Goal: Task Accomplishment & Management: Use online tool/utility

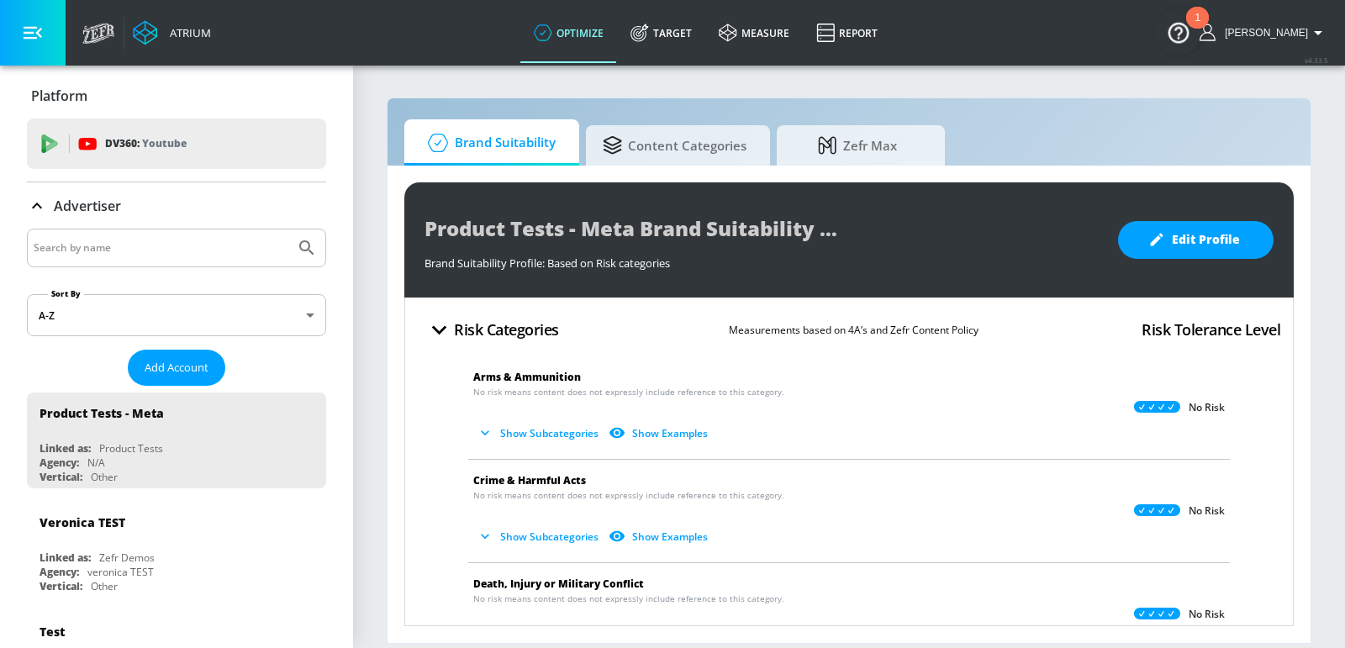
click at [148, 262] on div at bounding box center [176, 248] width 299 height 39
click at [145, 255] on input "Search by name" at bounding box center [161, 248] width 255 height 22
type input "nestle"
click at [288, 230] on button "Submit Search" at bounding box center [306, 248] width 37 height 37
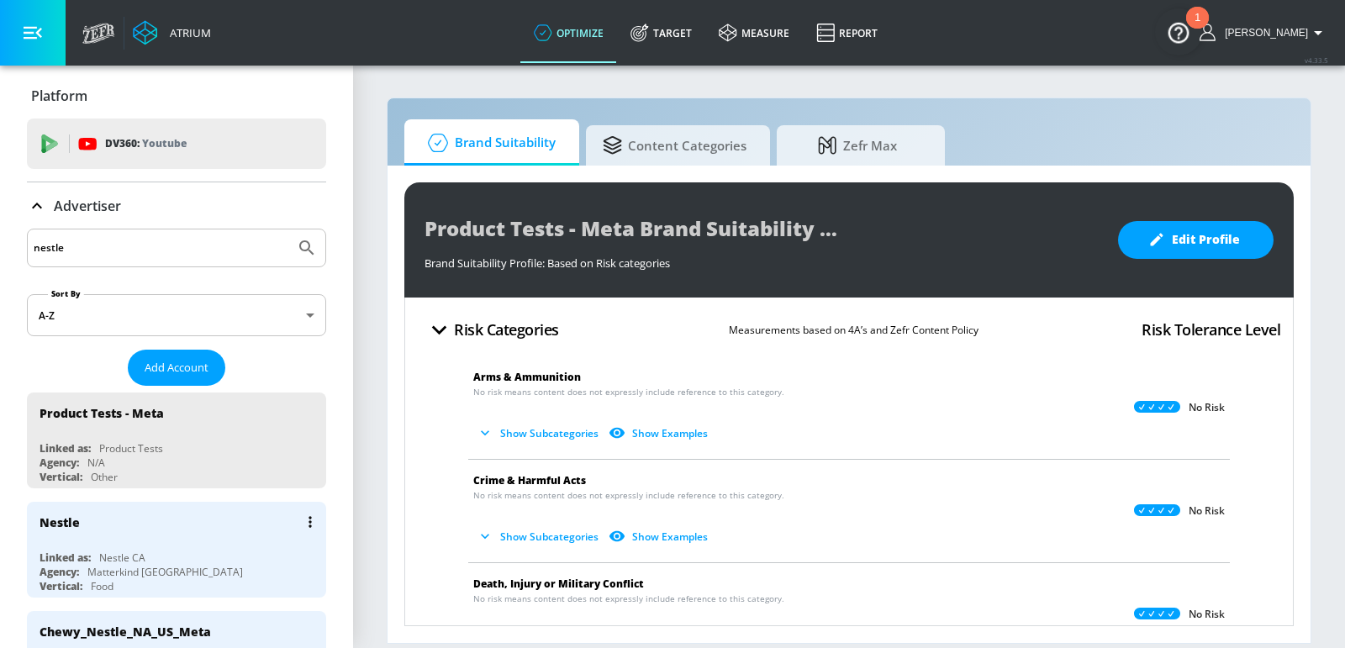
click at [166, 530] on div "Nestle" at bounding box center [181, 522] width 283 height 40
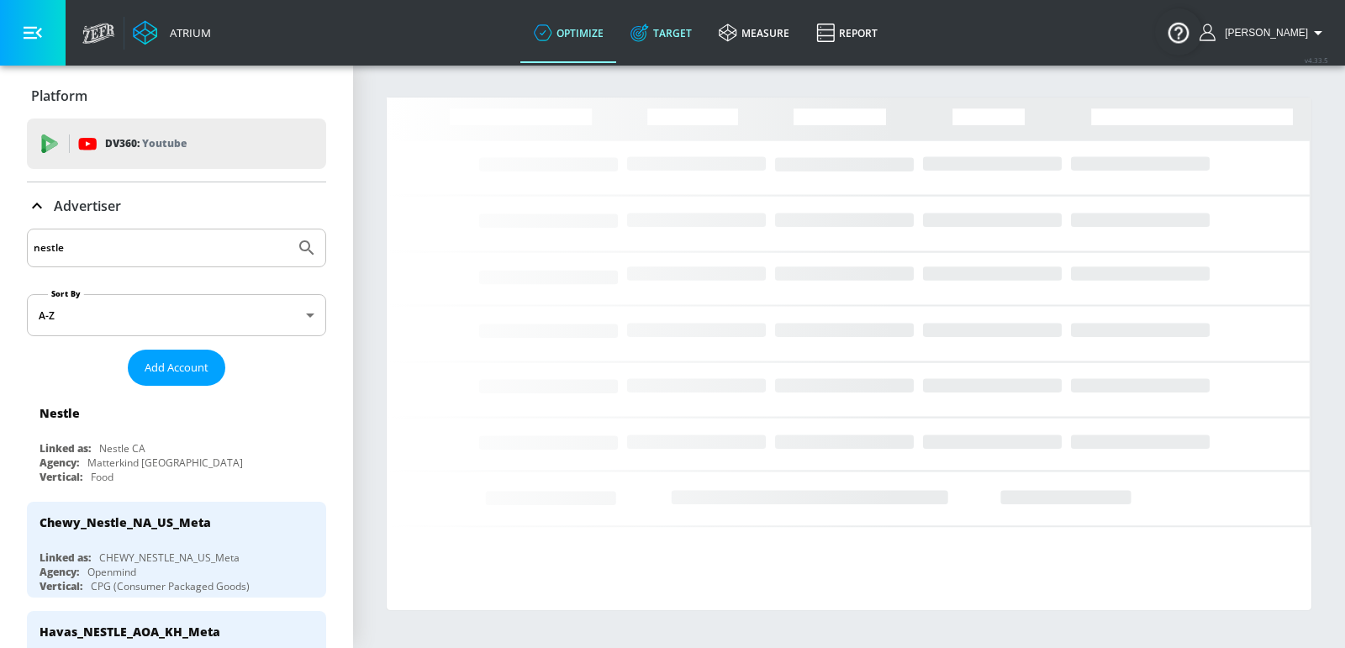
click at [679, 30] on link "Target" at bounding box center [661, 33] width 88 height 61
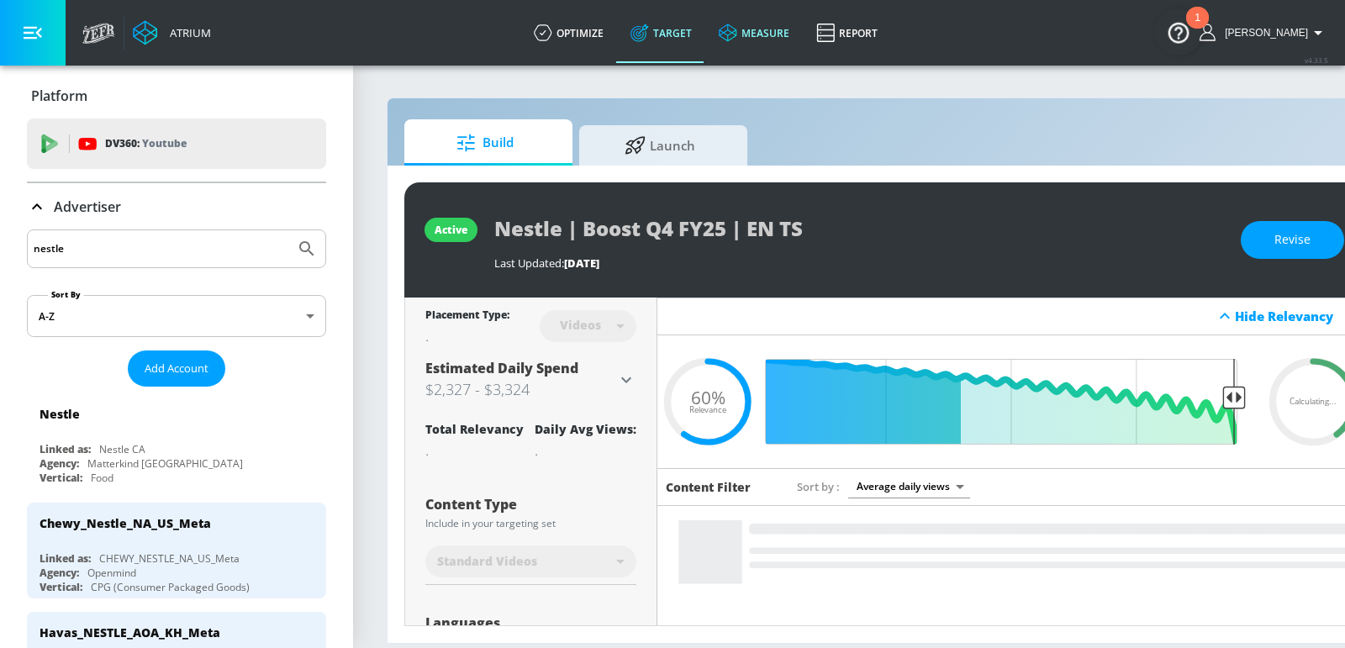
type input "0.6"
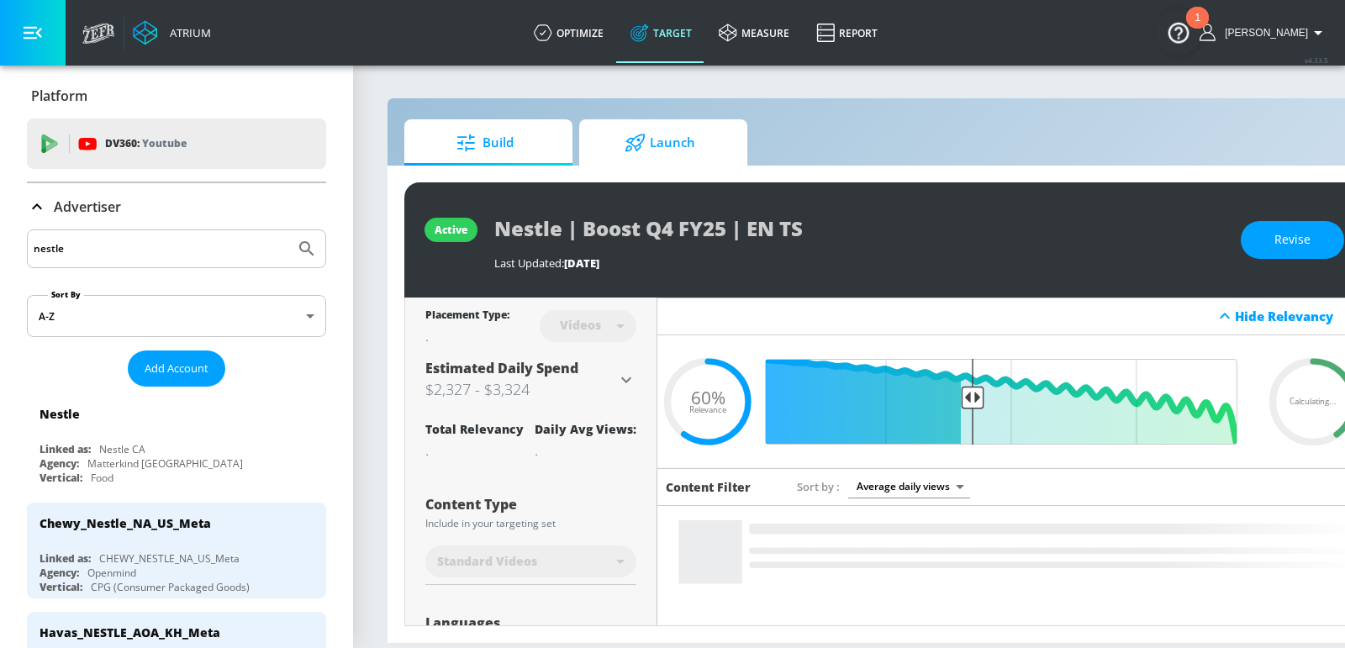
click at [668, 144] on span "Launch" at bounding box center [660, 143] width 128 height 40
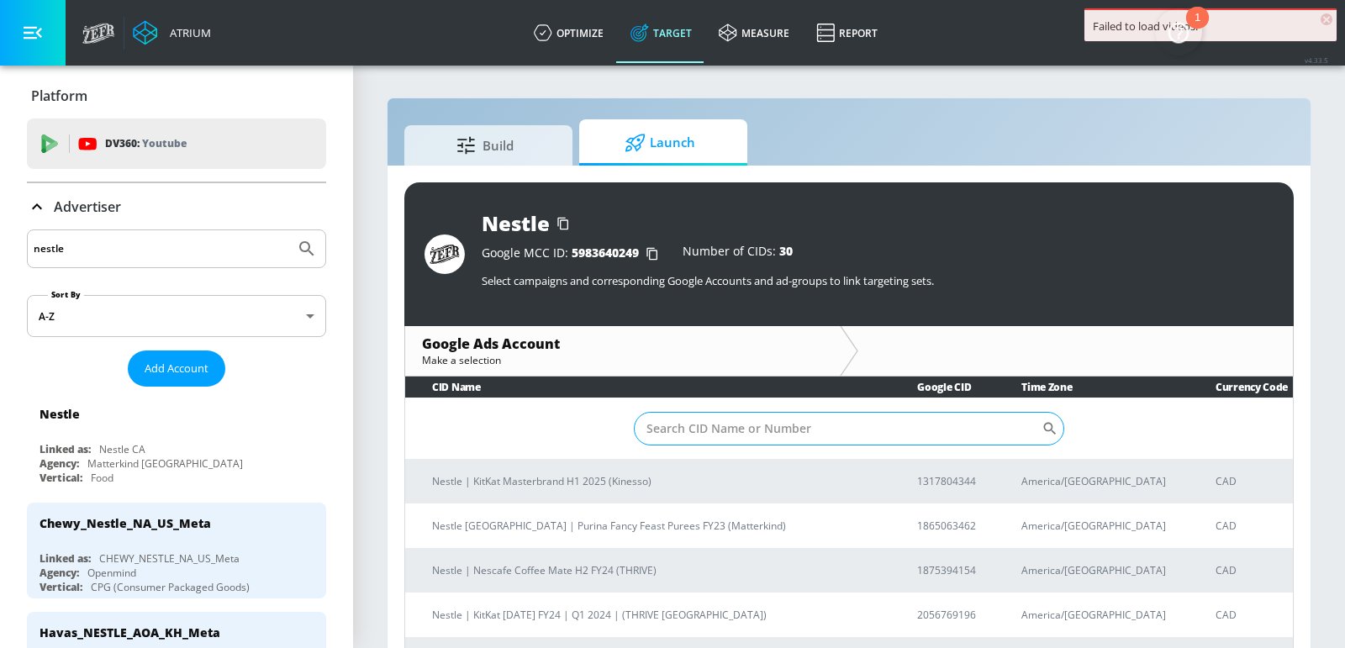
click at [726, 430] on input "Sort By" at bounding box center [838, 429] width 408 height 34
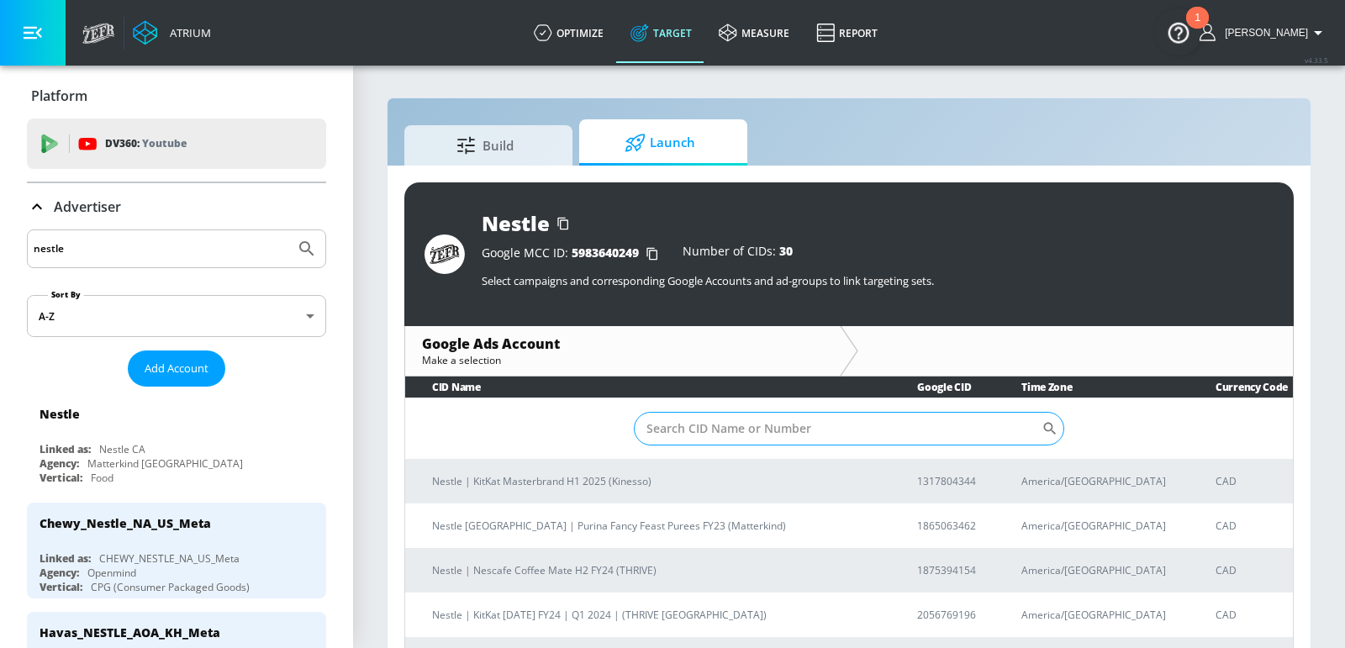
click at [721, 426] on input "Sort By" at bounding box center [838, 429] width 408 height 34
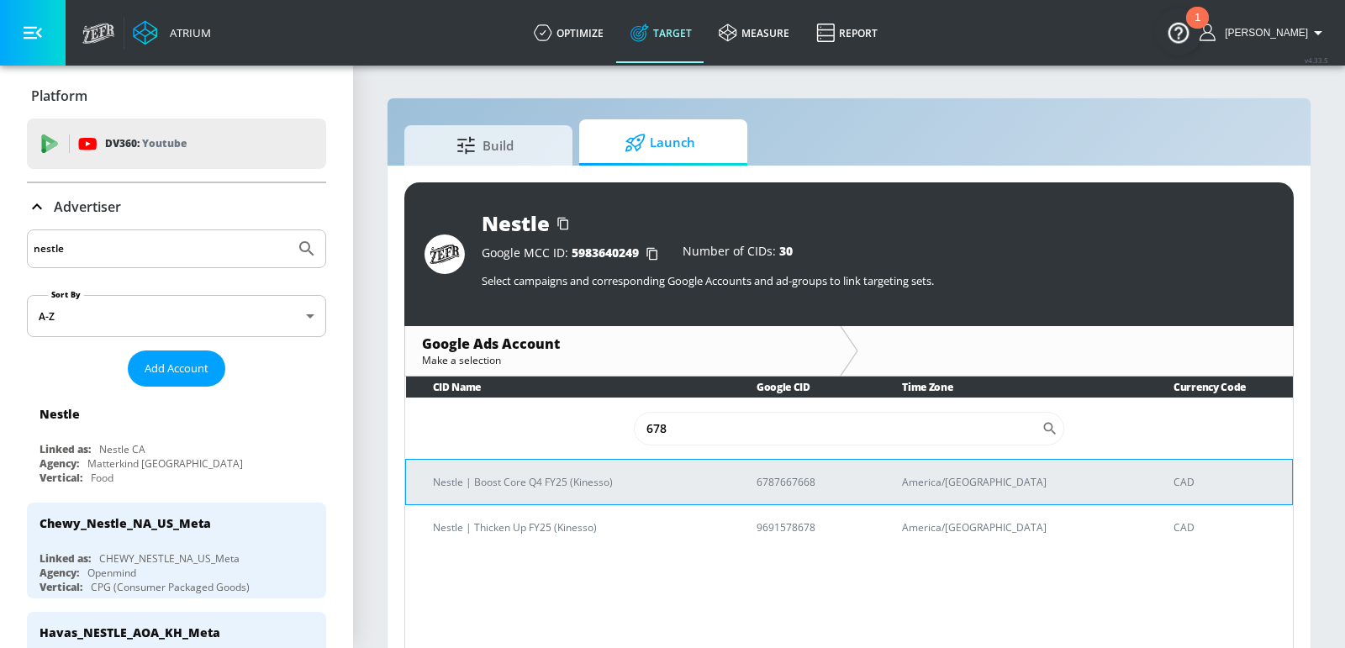
type input "678"
click at [613, 484] on p "Nestle | Boost Core Q4 FY25 (Kinesso)" at bounding box center [574, 482] width 283 height 18
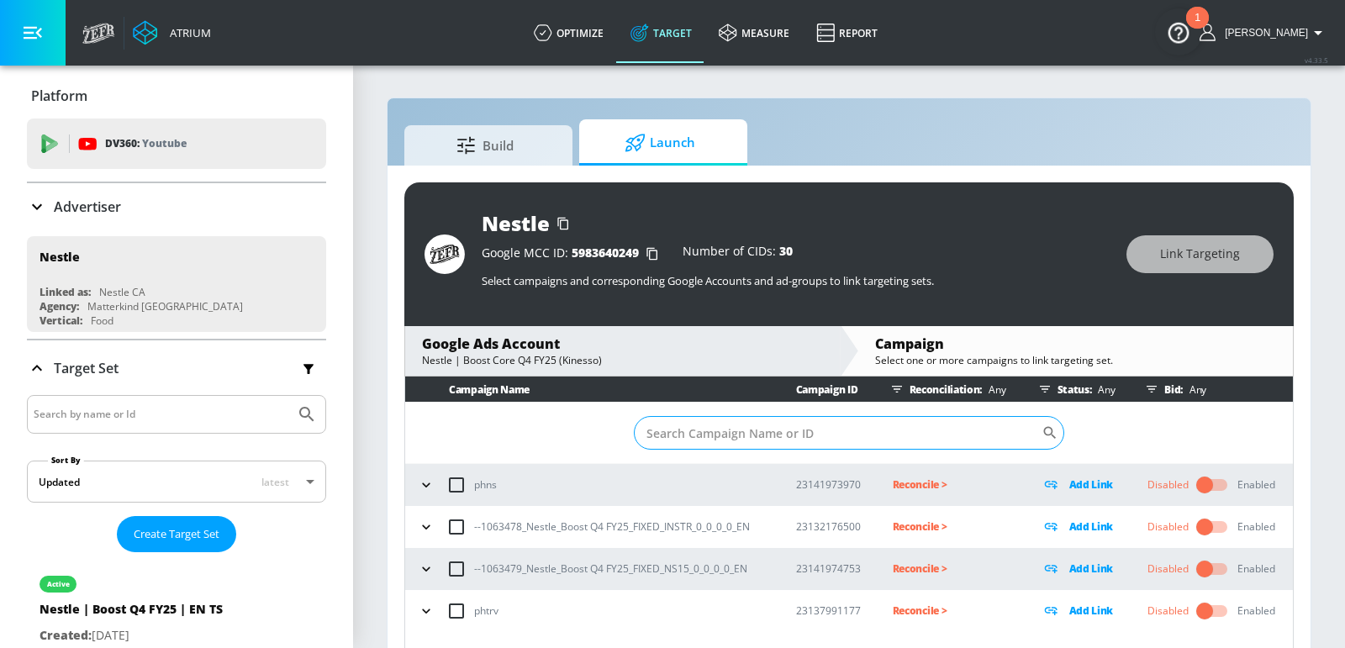
scroll to position [23, 0]
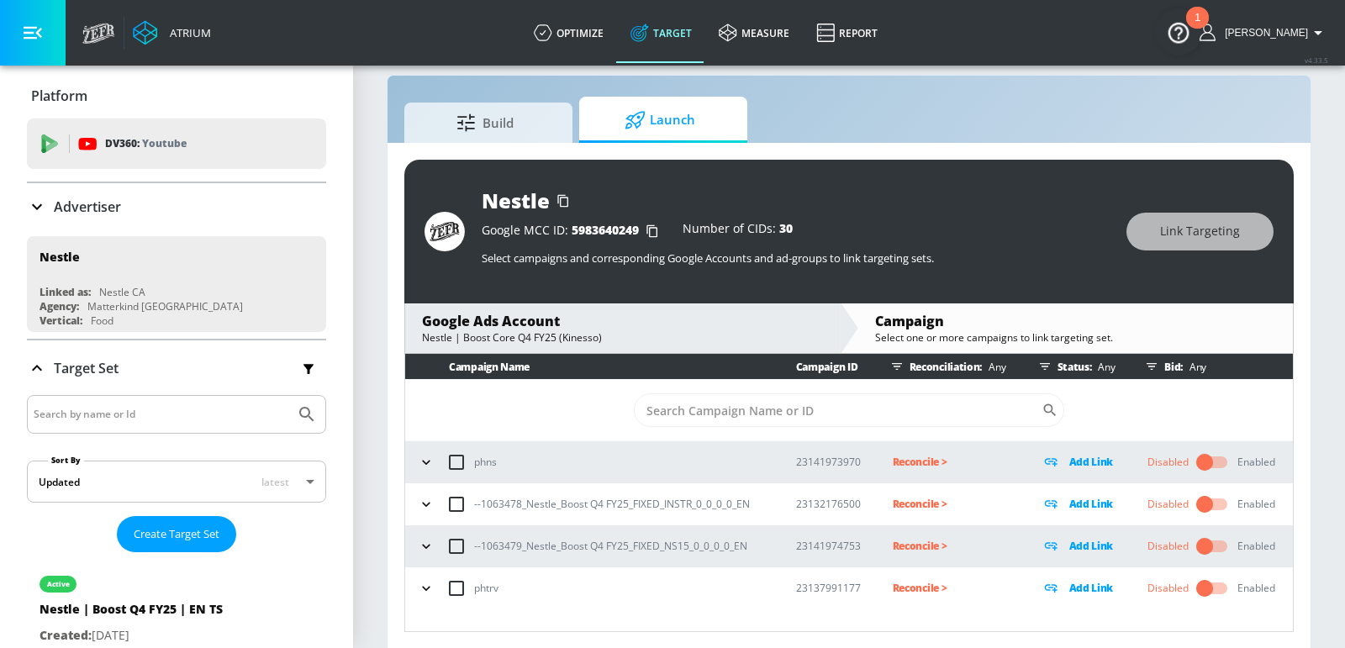
click at [425, 541] on icon "button" at bounding box center [426, 546] width 17 height 17
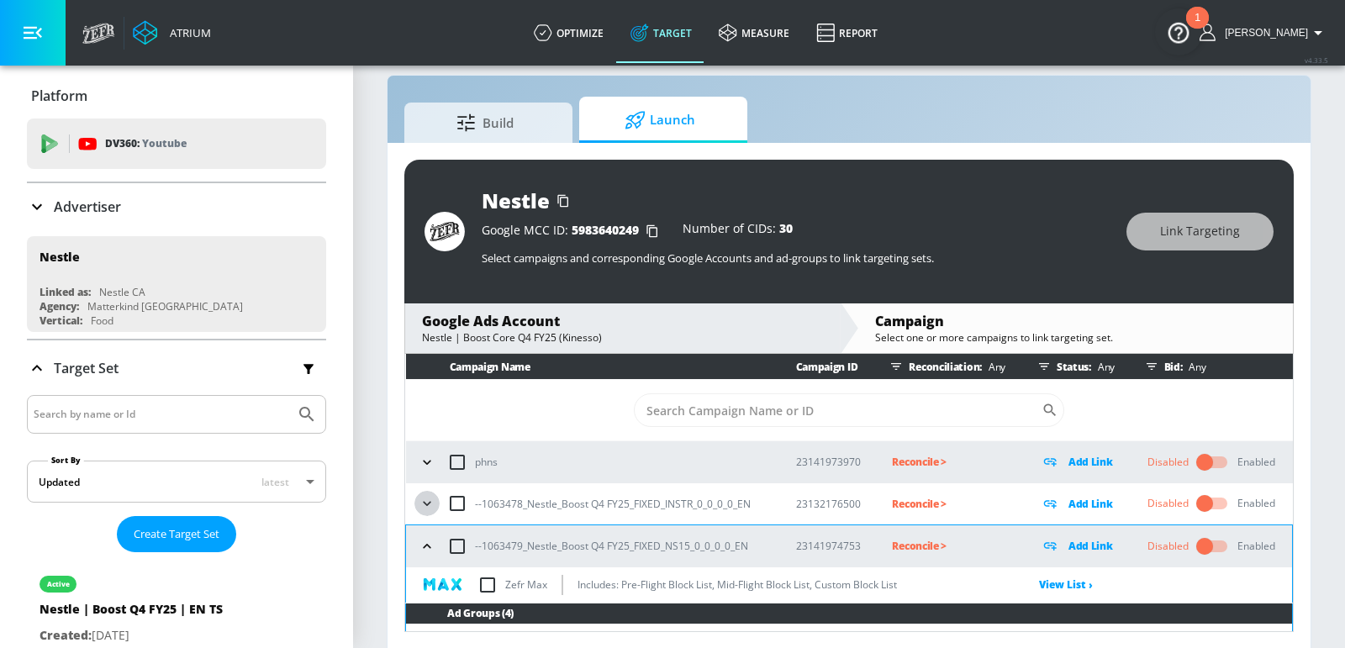
click at [425, 504] on icon "button" at bounding box center [427, 504] width 8 height 4
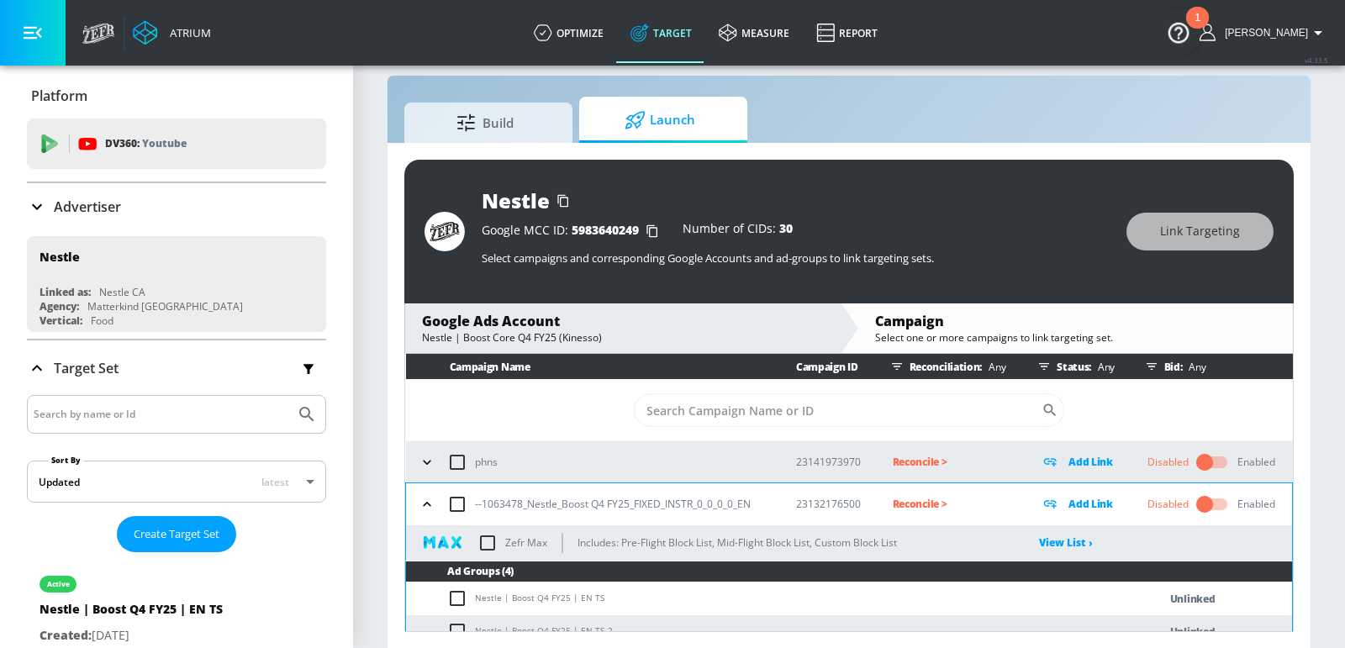
click at [527, 596] on td "Nestle | Boost Q4 FY25 | EN TS" at bounding box center [765, 599] width 718 height 33
copy td "Nestle | Boost Q4 FY25 | EN TS"
click at [454, 494] on input "checkbox" at bounding box center [457, 504] width 35 height 35
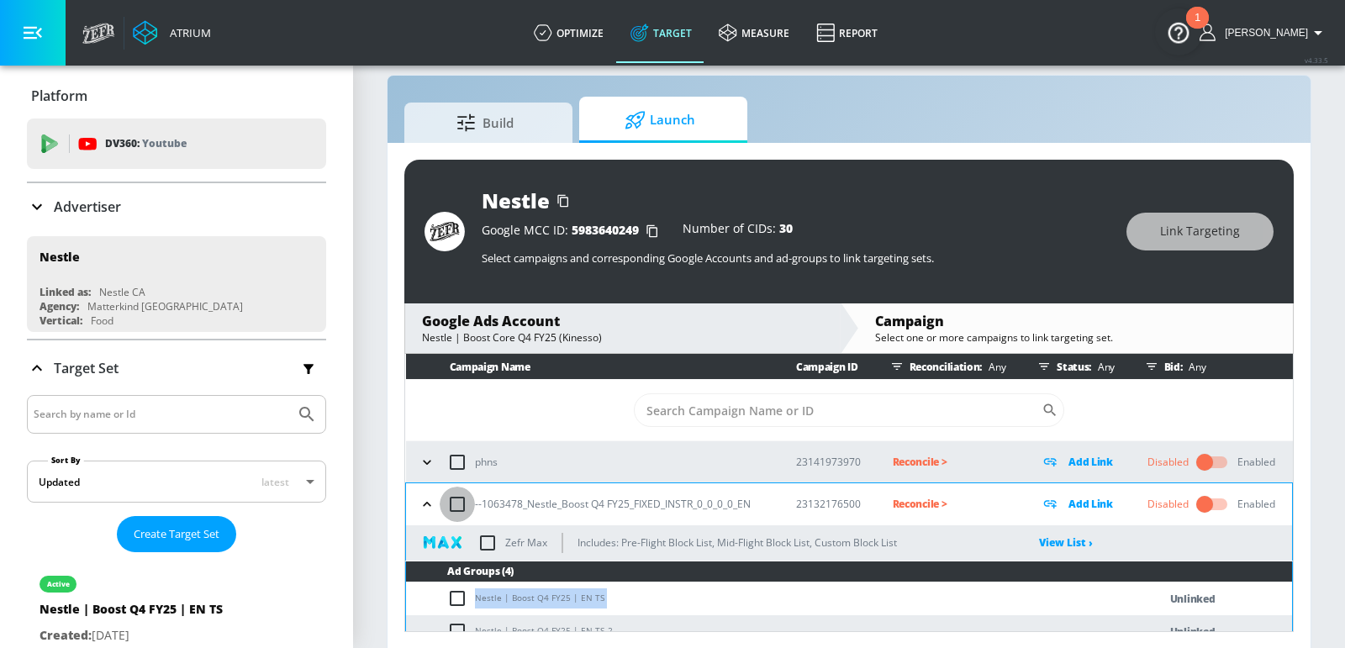
checkbox input "true"
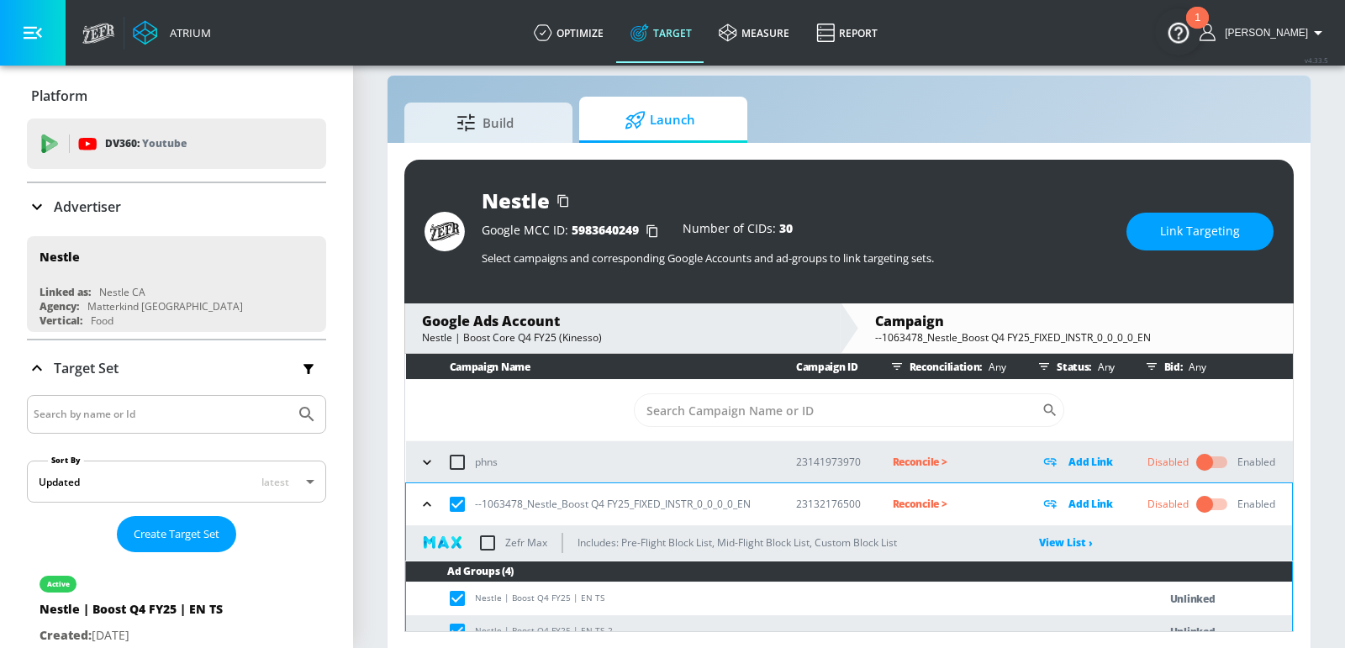
scroll to position [3, 0]
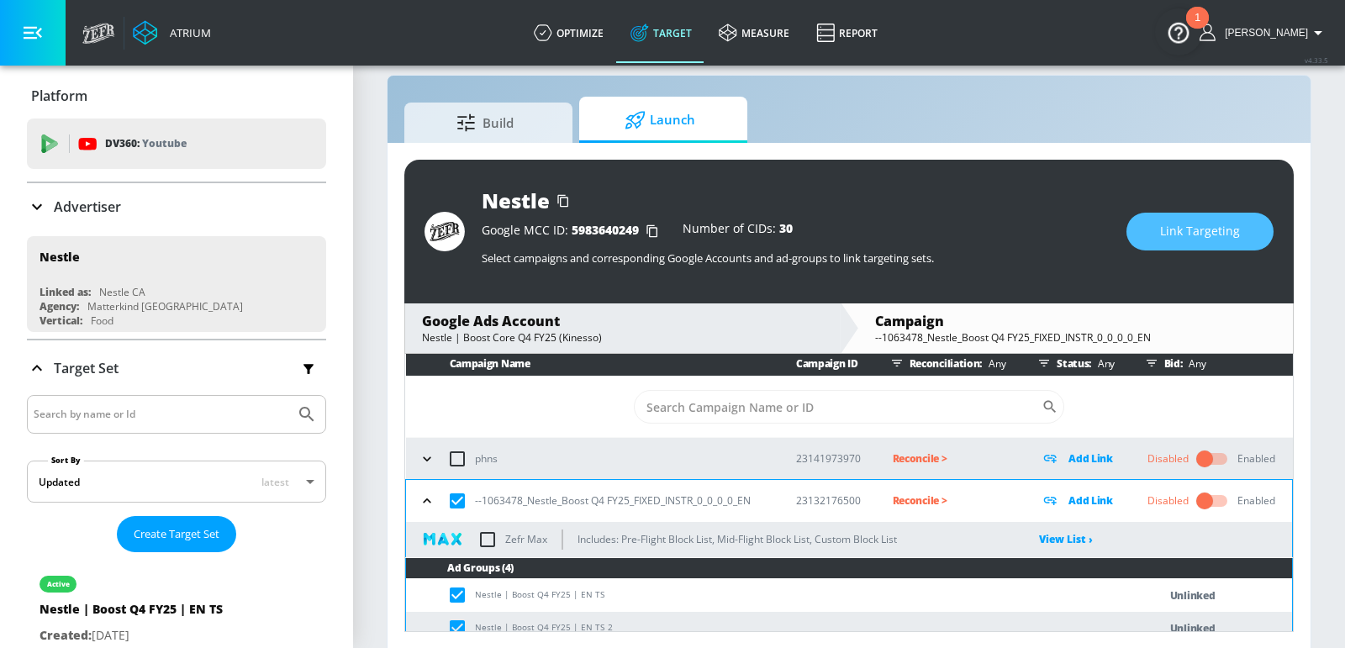
click at [1225, 223] on span "Link Targeting" at bounding box center [1200, 231] width 80 height 21
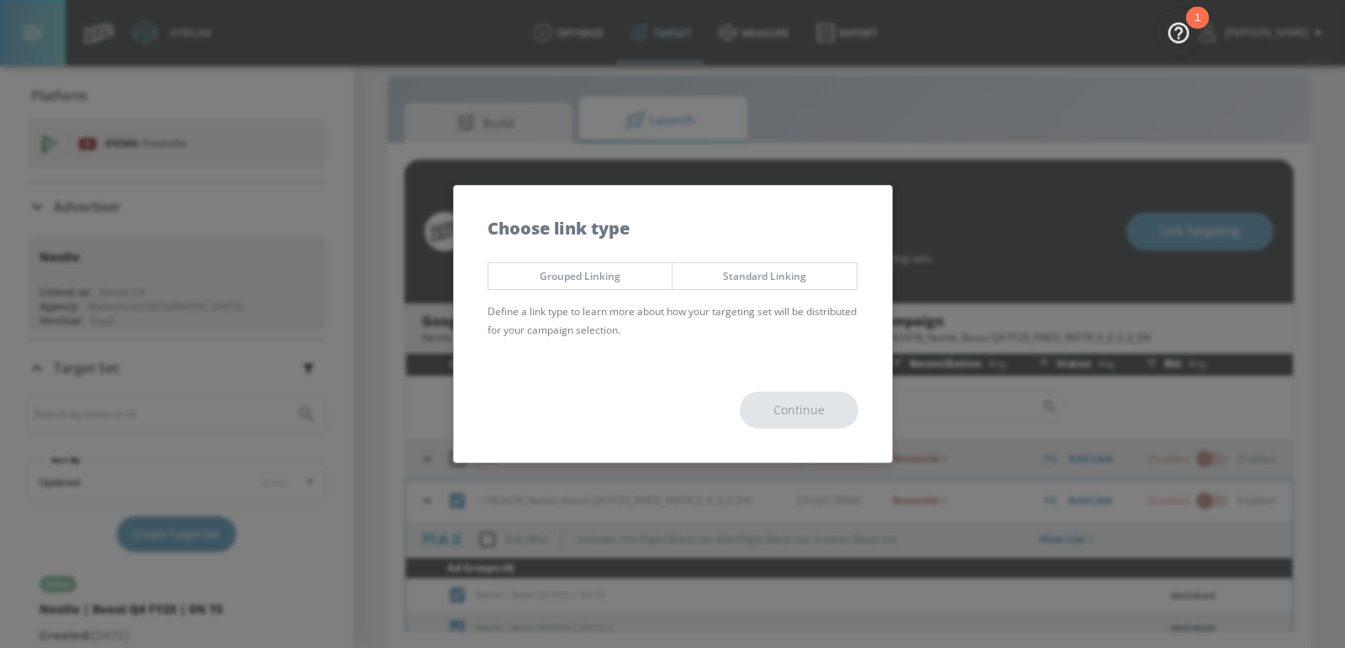
click at [642, 277] on span "Grouped Linking" at bounding box center [580, 276] width 159 height 18
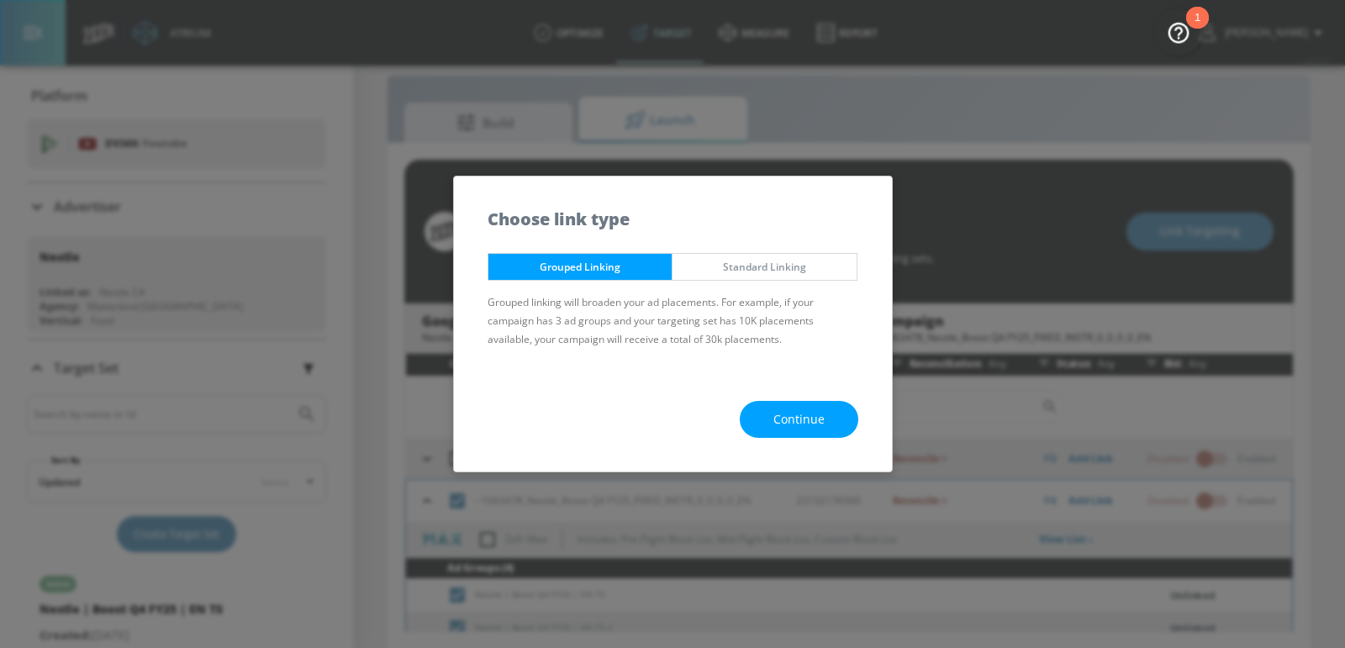
click at [766, 425] on button "Continue" at bounding box center [799, 420] width 119 height 38
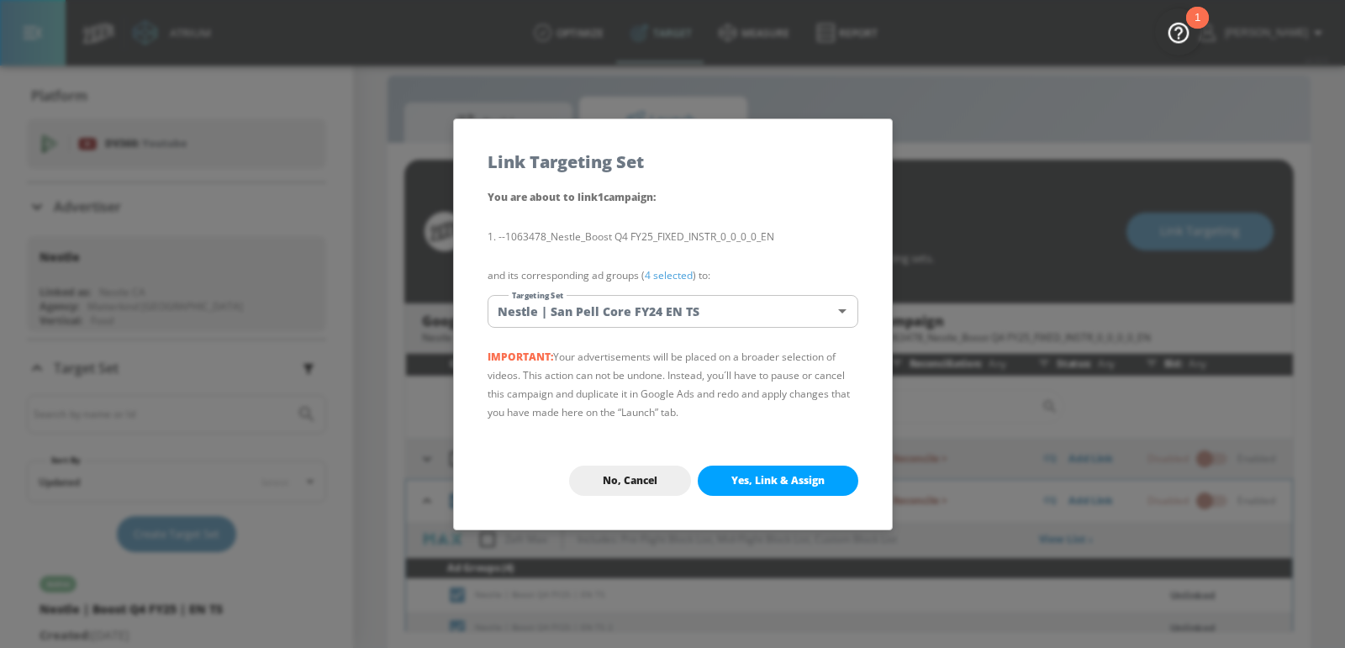
click at [679, 316] on body "Atrium optimize Target measure Report optimize Target measure Report v 4.33.5 E…" at bounding box center [672, 313] width 1345 height 673
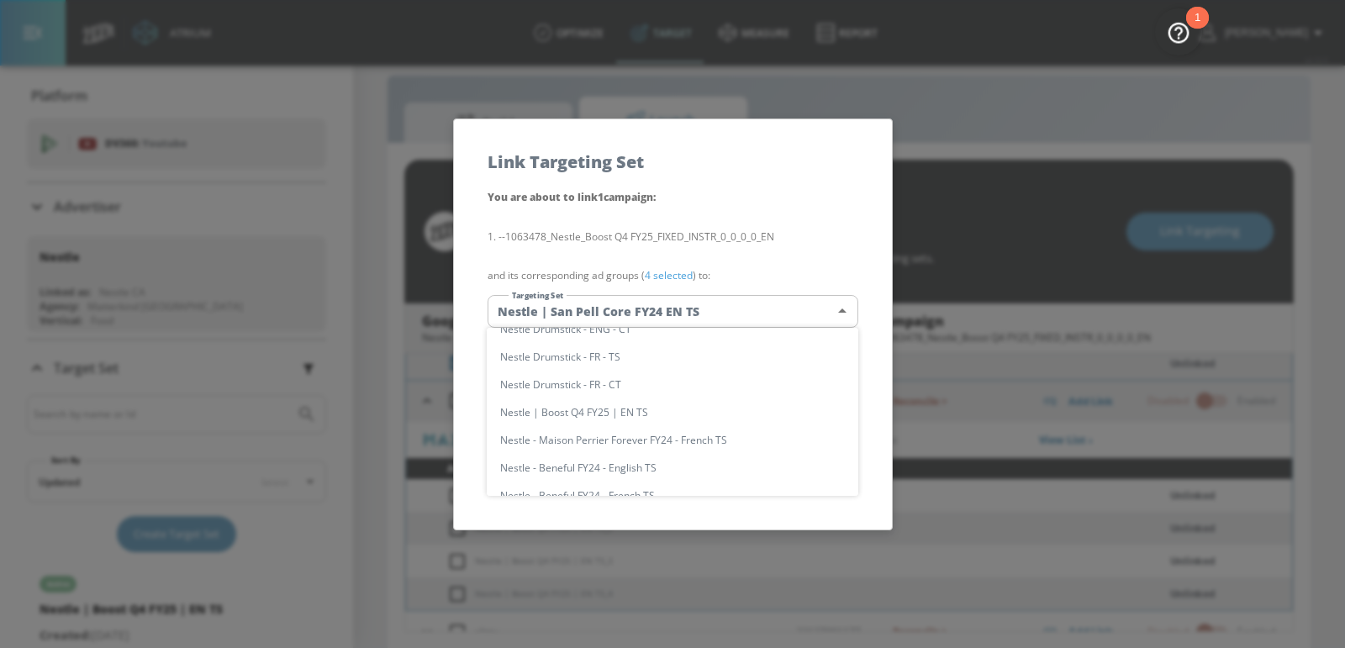
scroll to position [103, 0]
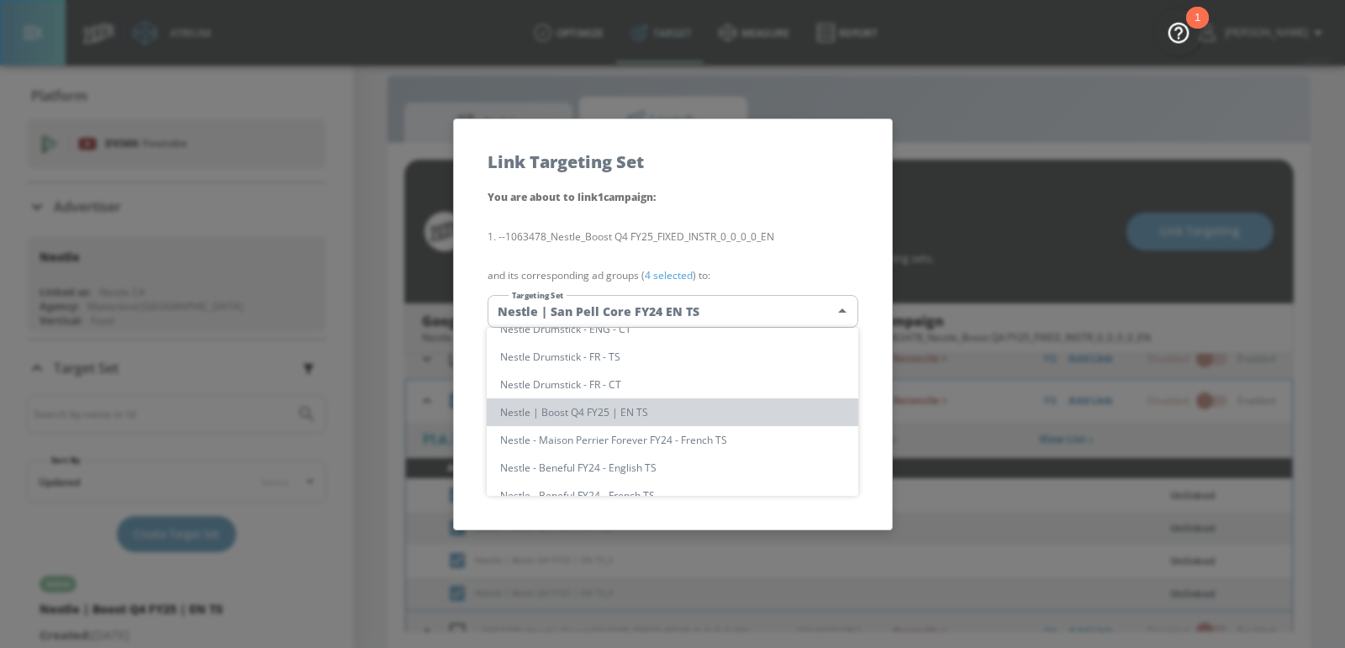
click at [634, 412] on li "Nestle | Boost Q4 FY25 | EN TS" at bounding box center [673, 413] width 372 height 28
type input "eda02aa8-905d-42b4-9bc2-2df81446d5db"
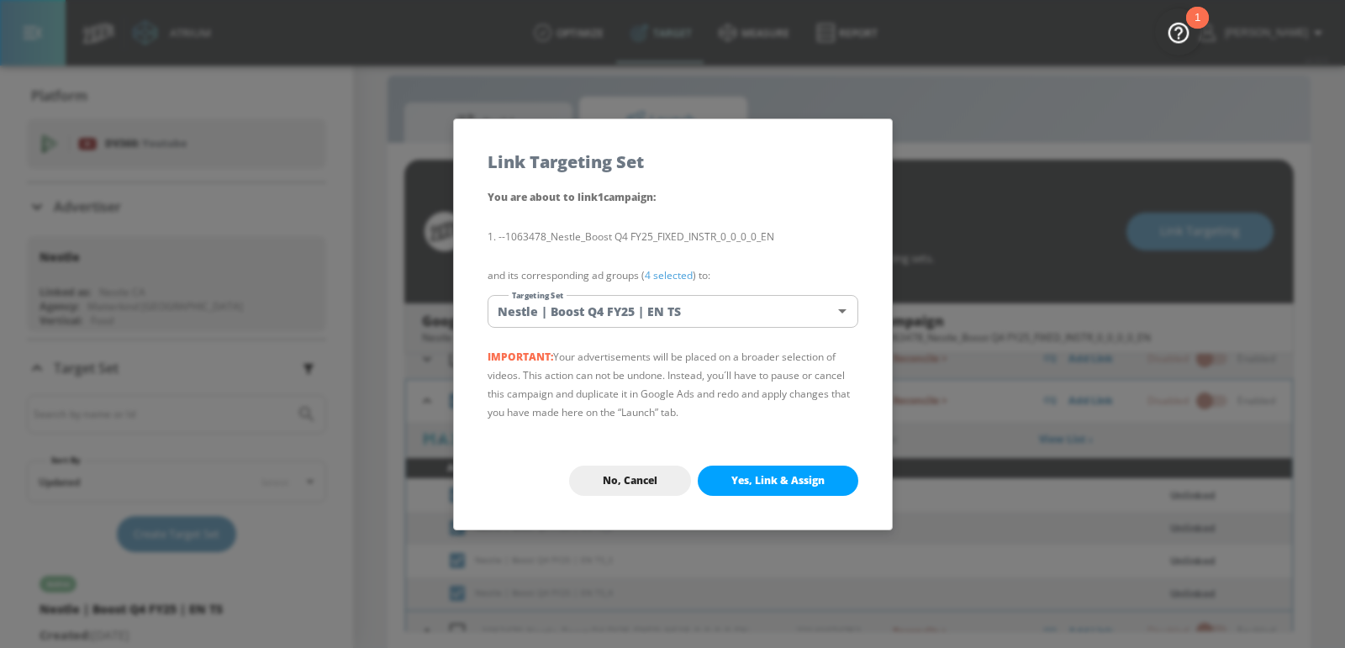
click at [739, 456] on div "No, Cancel Yes, Link & Assign" at bounding box center [673, 481] width 438 height 98
click at [742, 468] on button "Yes, Link & Assign" at bounding box center [778, 481] width 161 height 30
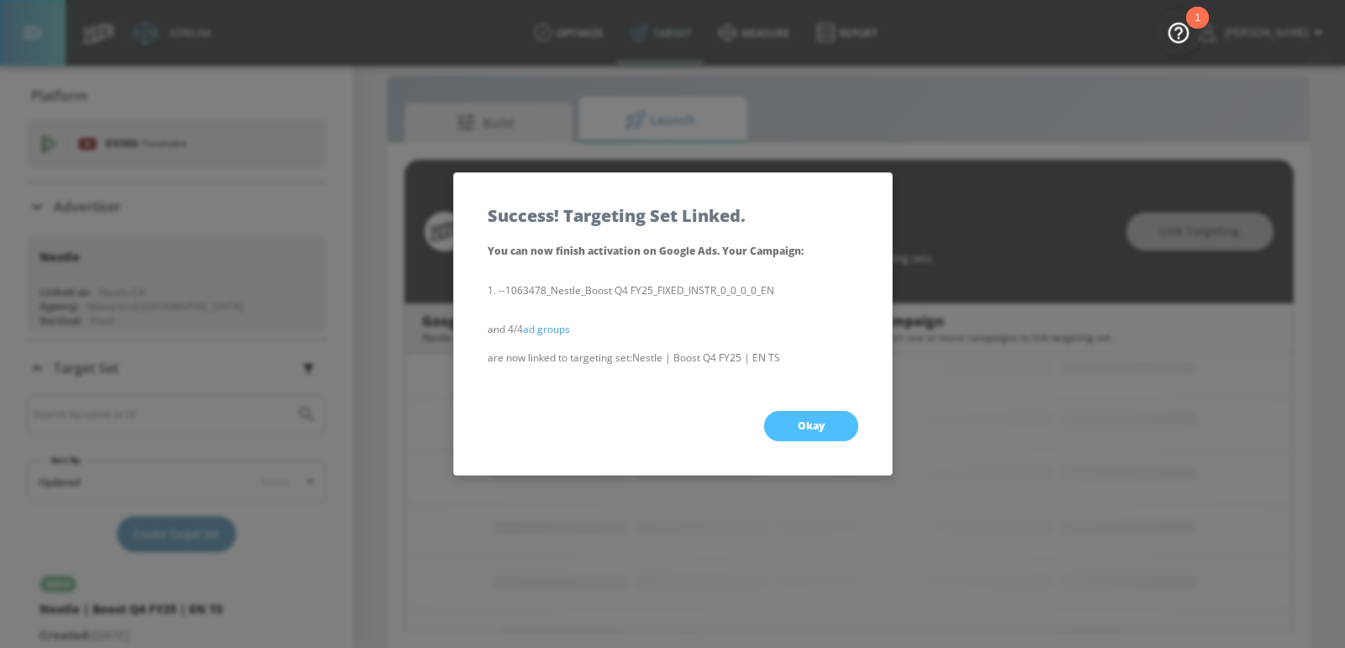
click at [798, 425] on span "Okay" at bounding box center [811, 426] width 27 height 13
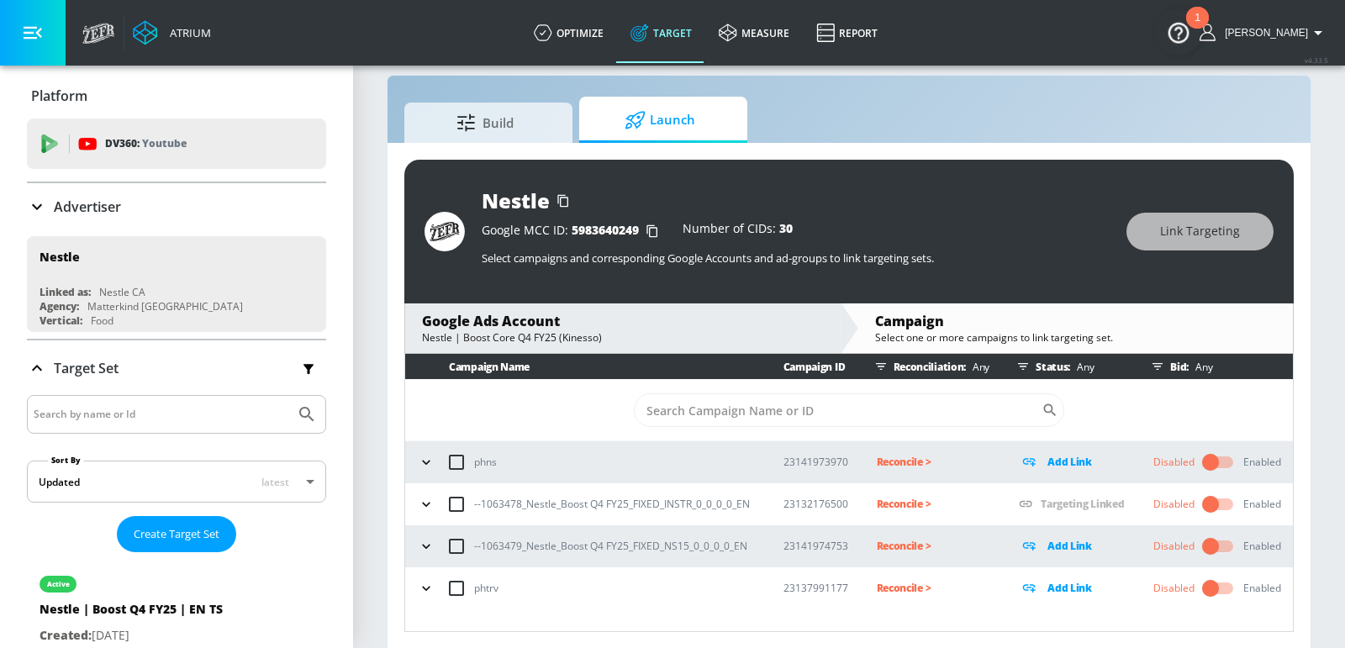
scroll to position [0, 0]
click at [430, 555] on button "button" at bounding box center [426, 546] width 25 height 25
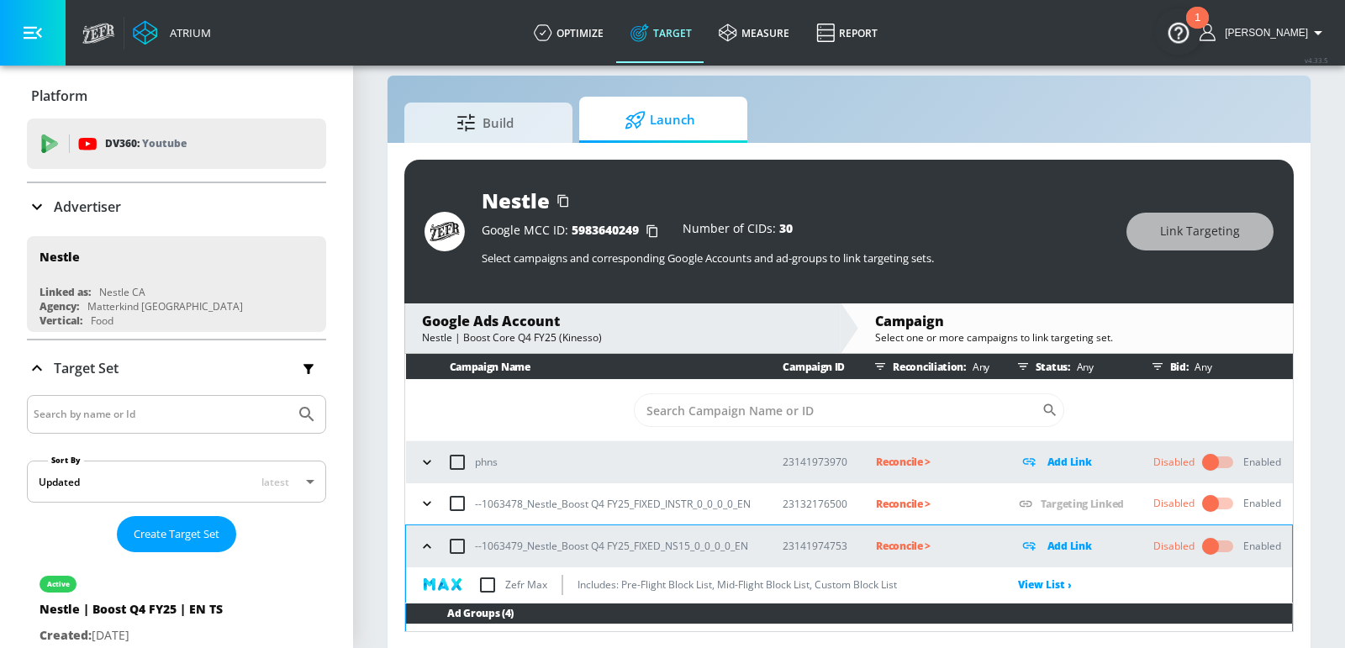
click at [452, 555] on input "checkbox" at bounding box center [457, 546] width 35 height 35
checkbox input "true"
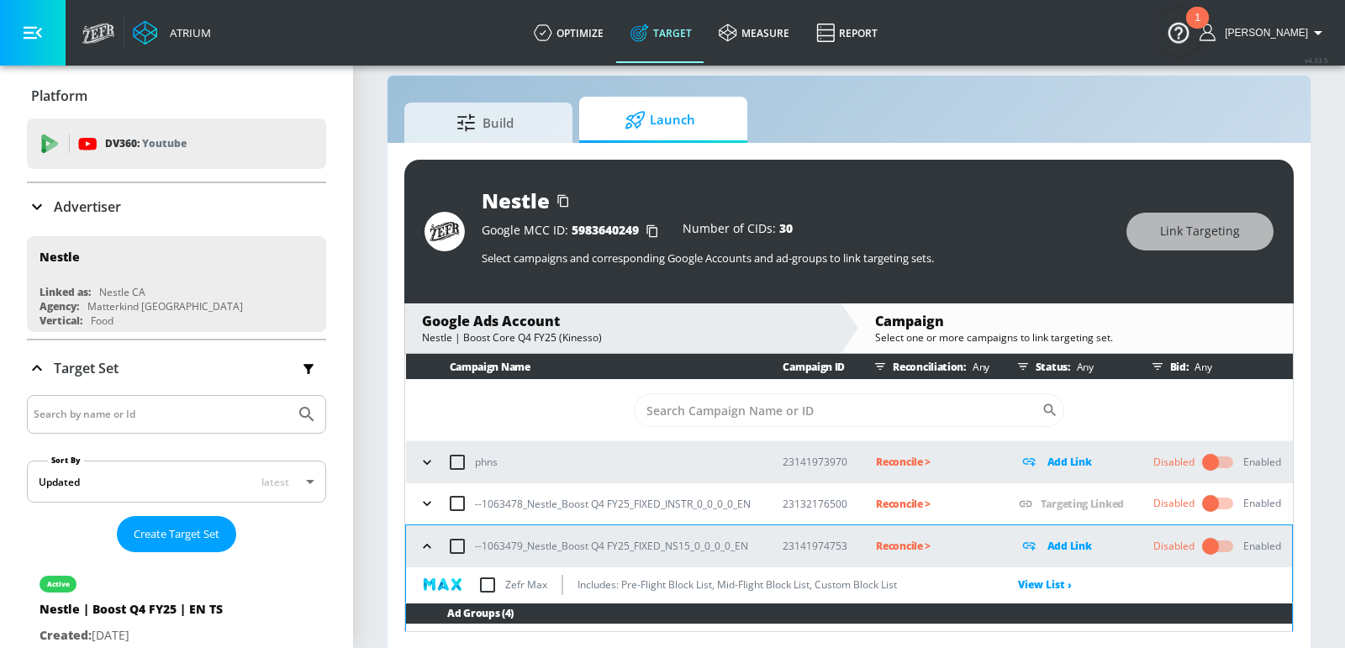
checkbox input "true"
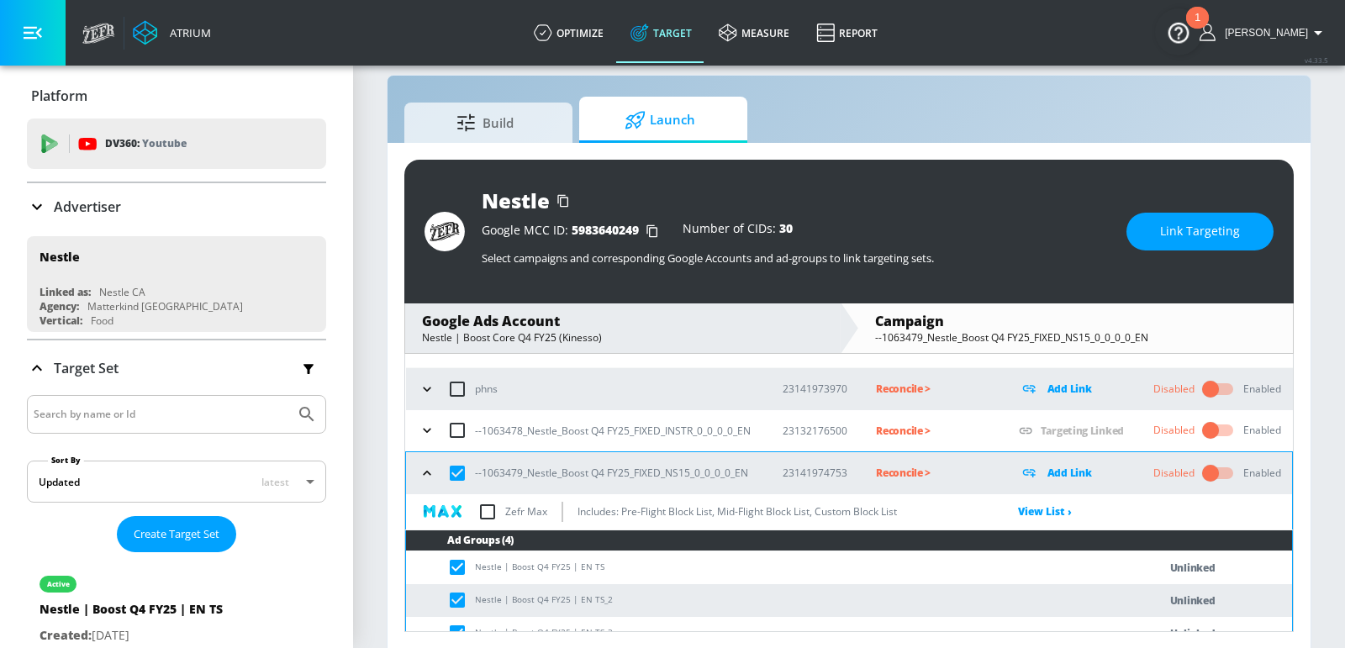
scroll to position [121, 0]
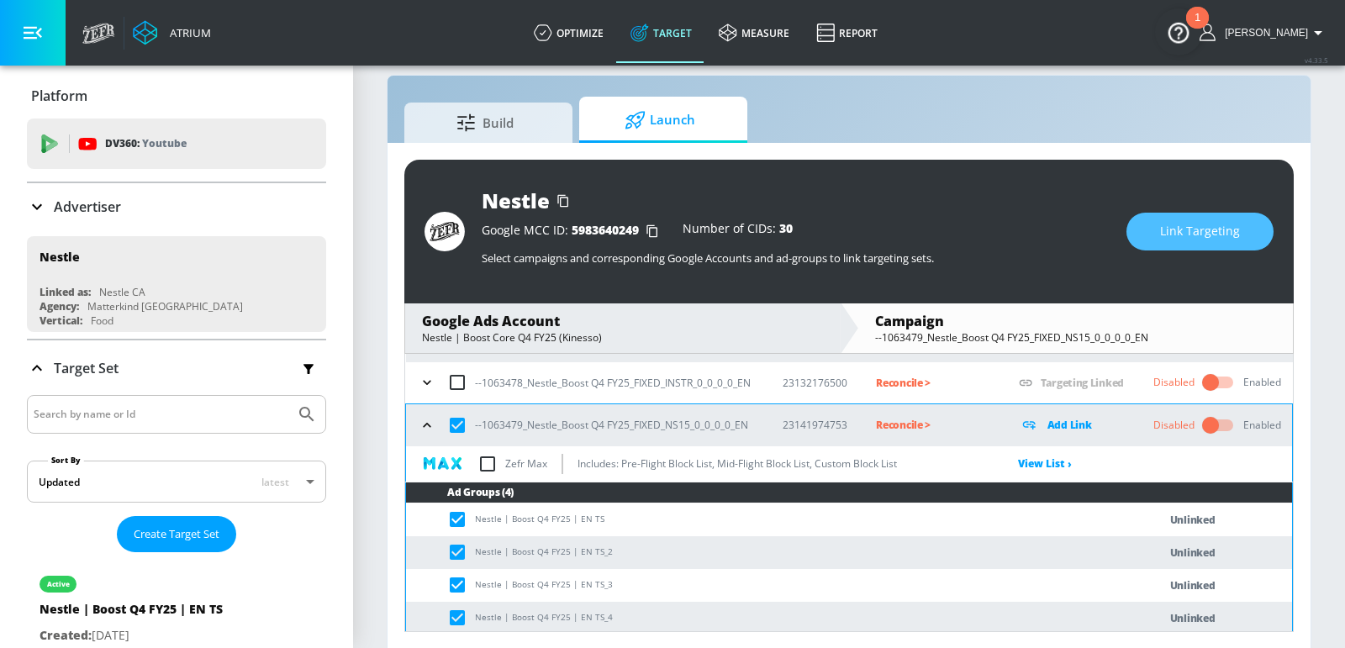
click at [1175, 233] on span "Link Targeting" at bounding box center [1200, 231] width 80 height 21
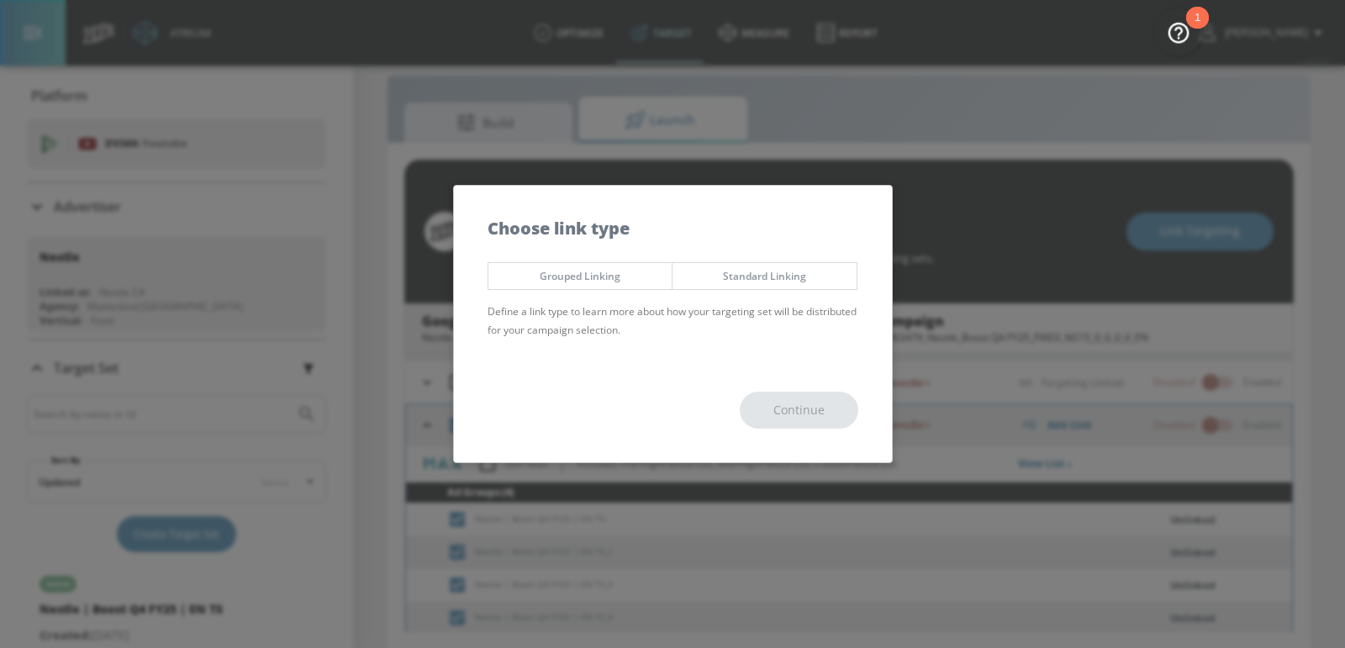
click at [622, 273] on span "Grouped Linking" at bounding box center [580, 276] width 159 height 18
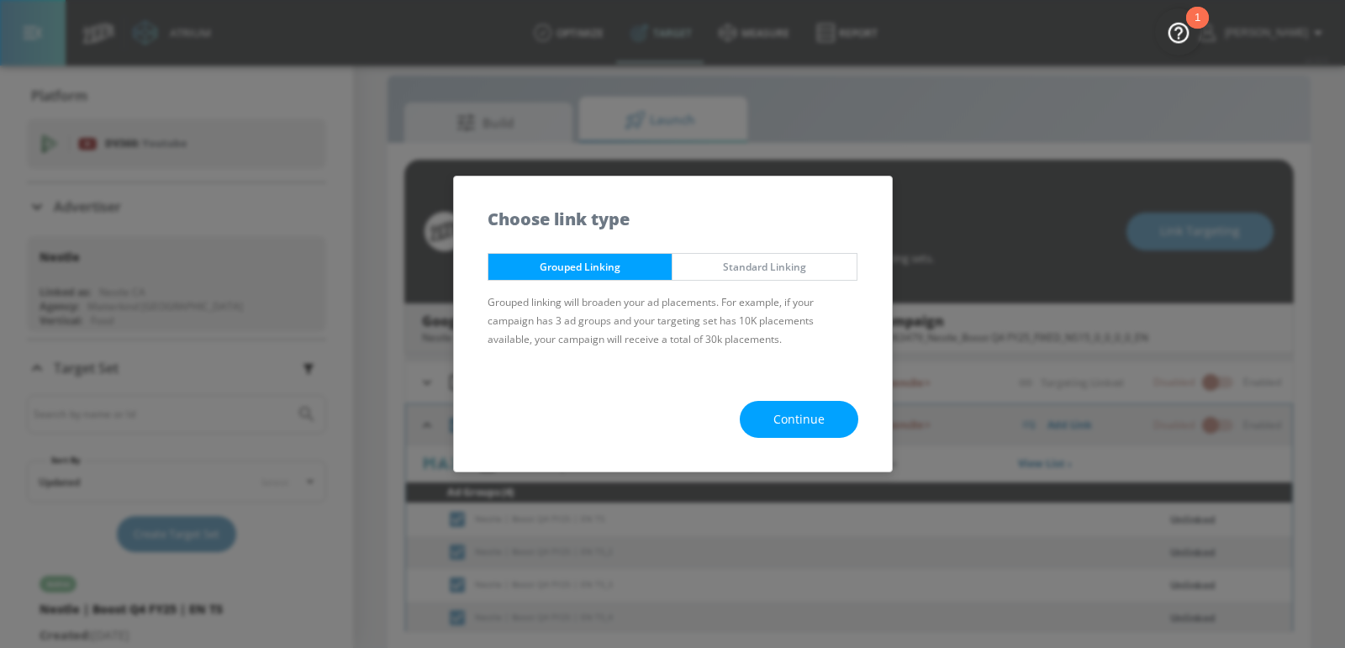
click at [757, 415] on button "Continue" at bounding box center [799, 420] width 119 height 38
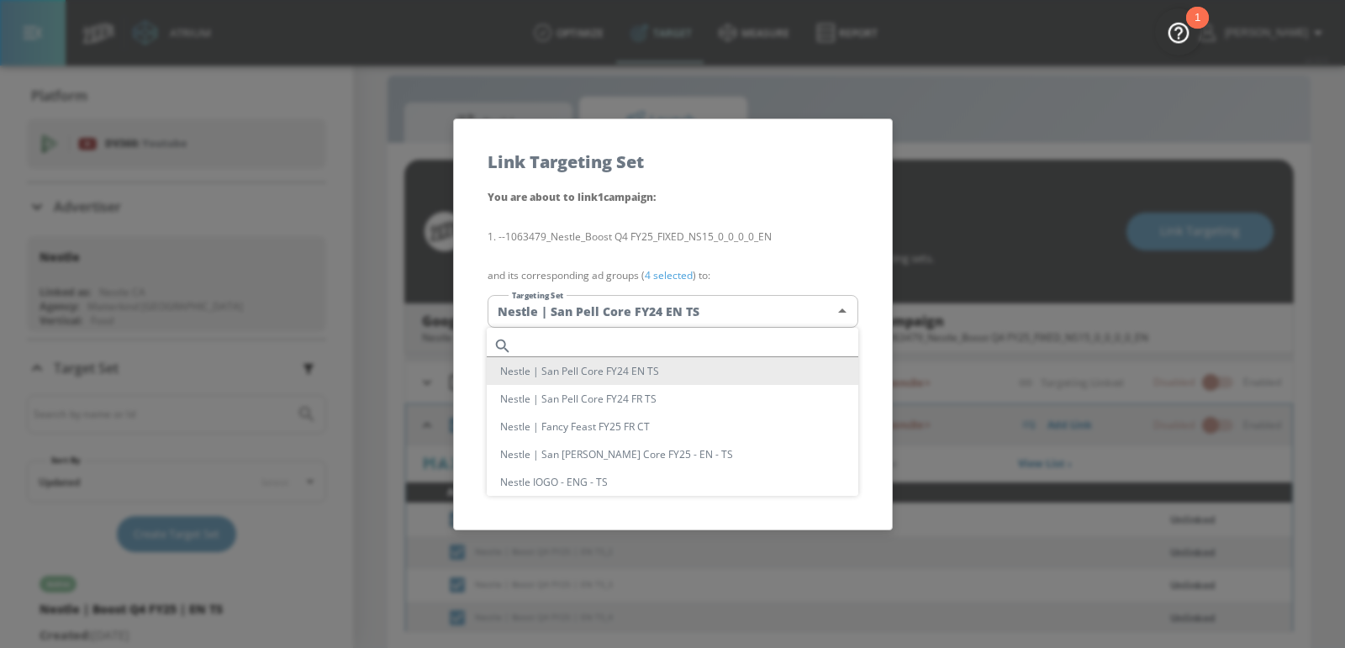
click at [690, 298] on body "Atrium optimize Target measure Report optimize Target measure Report v 4.33.5 E…" at bounding box center [672, 313] width 1345 height 673
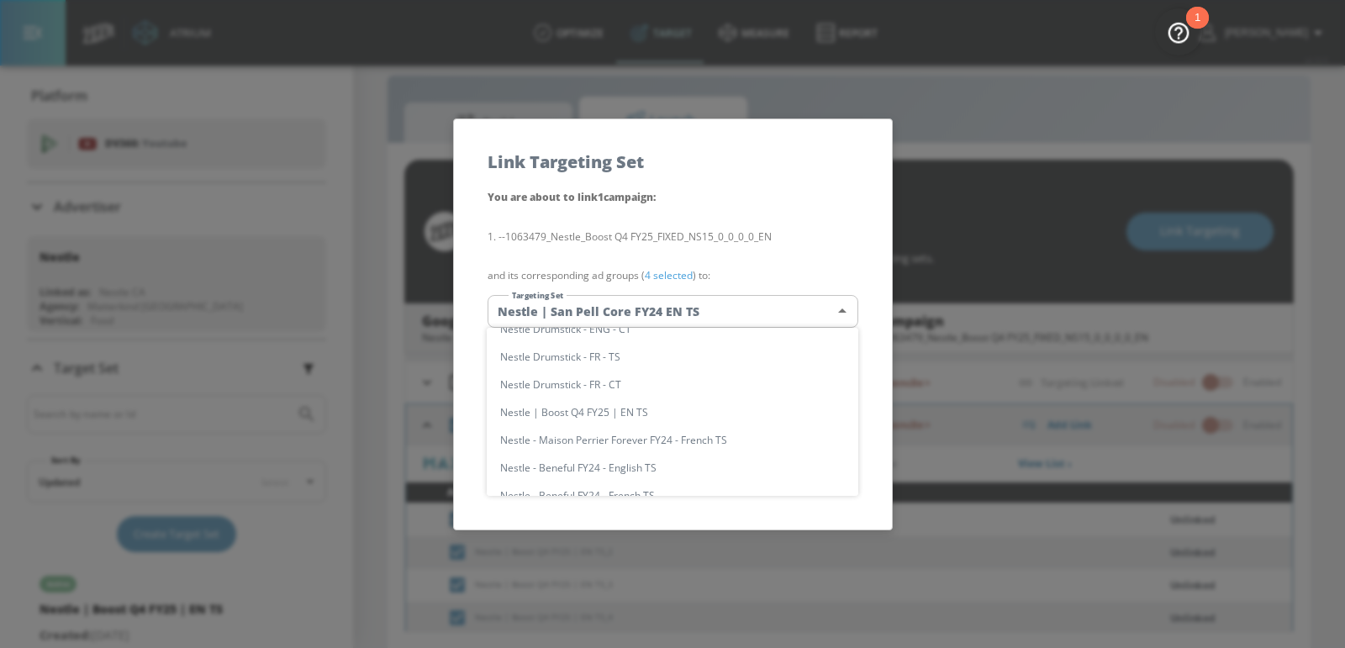
click at [601, 409] on li "Nestle | Boost Q4 FY25 | EN TS" at bounding box center [673, 413] width 372 height 28
type input "eda02aa8-905d-42b4-9bc2-2df81446d5db"
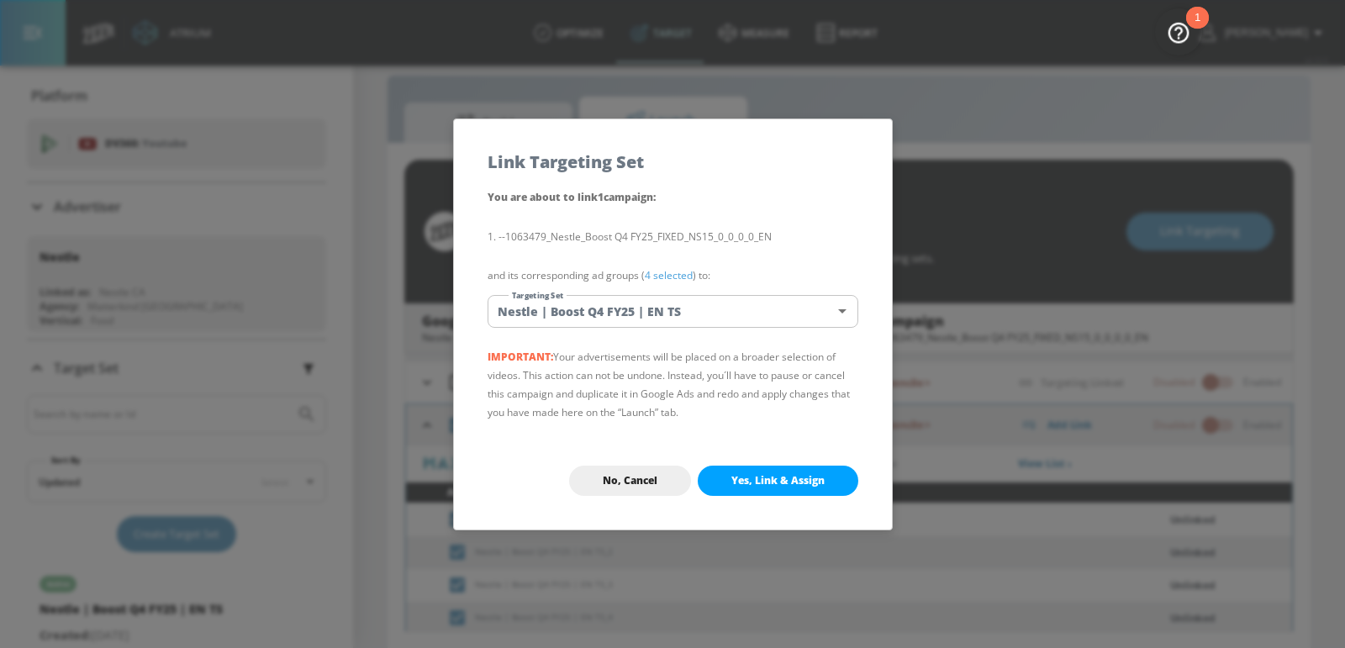
click at [770, 427] on div "You are about to link 1 campaign : --1063479_Nestle_Boost Q4 FY25_FIXED_NS15_0_…" at bounding box center [673, 310] width 438 height 245
click at [769, 478] on span "Yes, Link & Assign" at bounding box center [778, 480] width 93 height 13
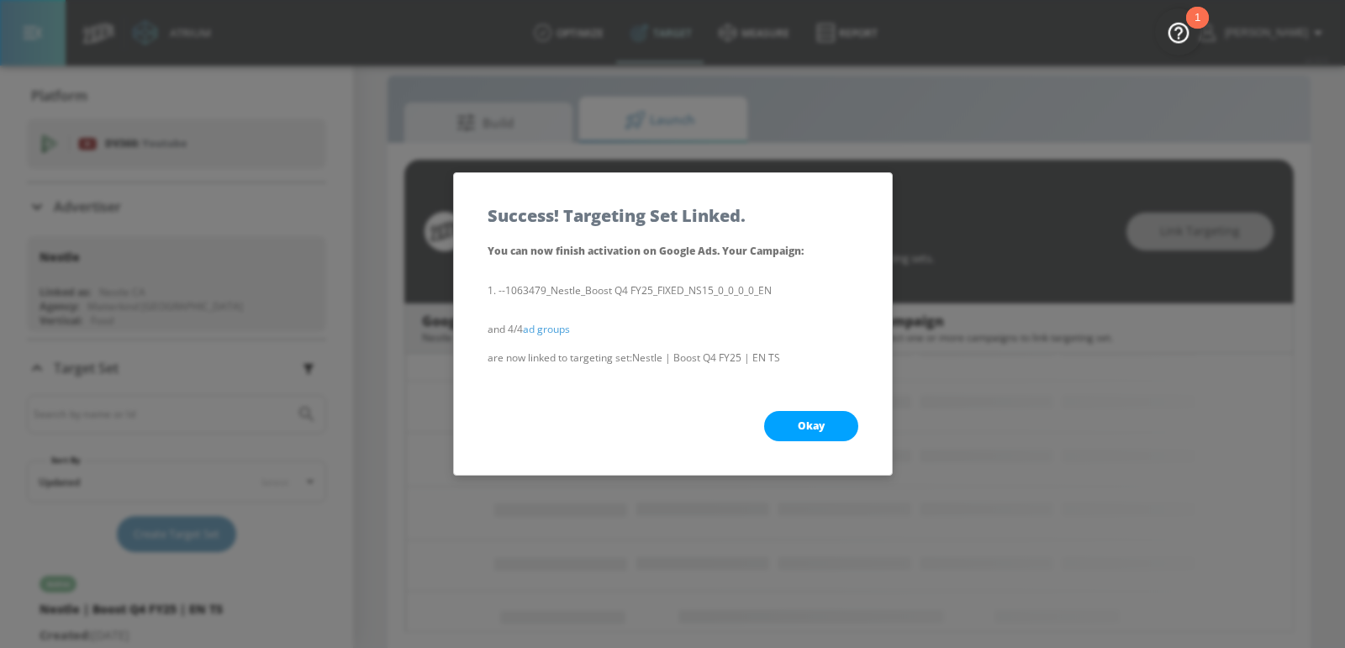
click at [796, 436] on button "Okay" at bounding box center [811, 426] width 94 height 30
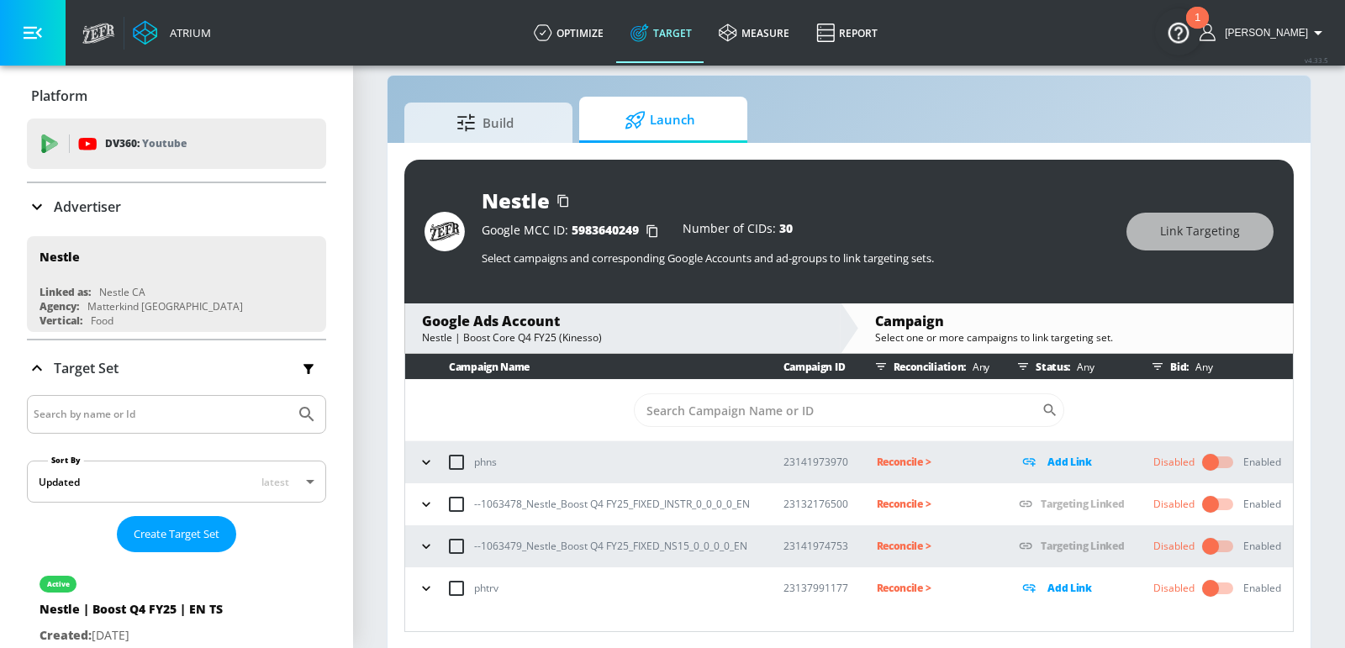
scroll to position [0, 0]
click at [425, 548] on icon "button" at bounding box center [426, 546] width 17 height 17
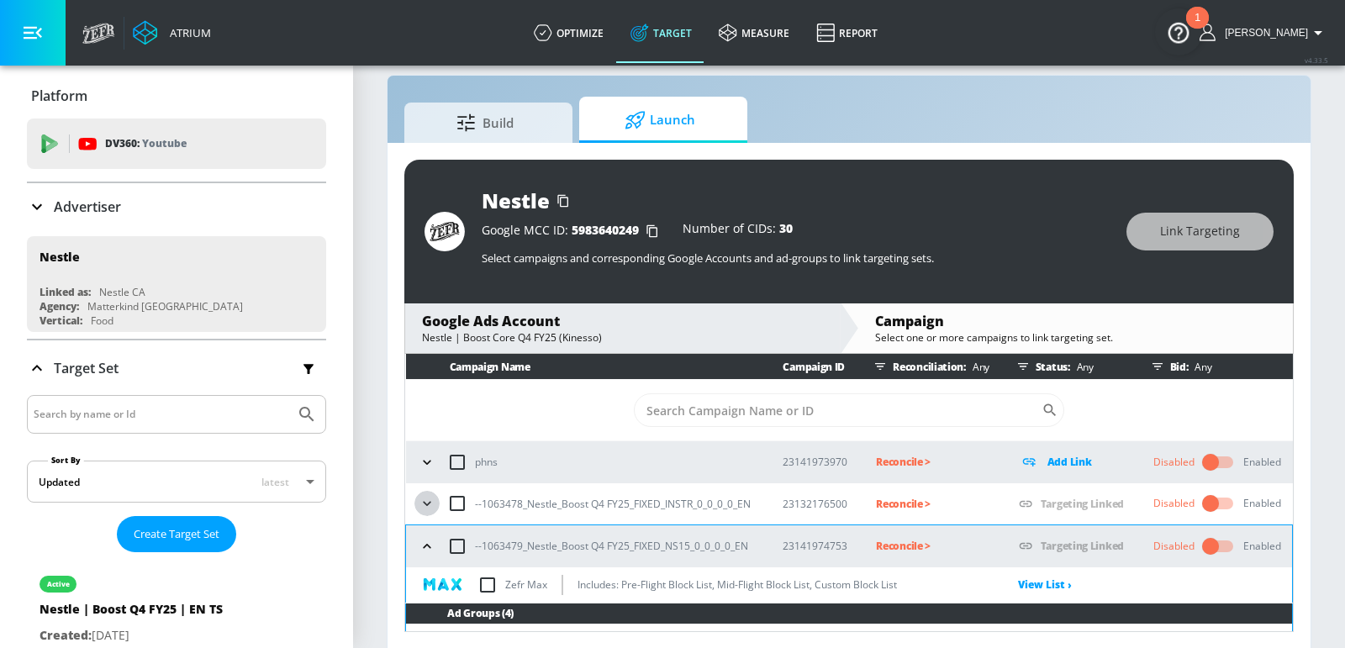
click at [423, 499] on icon "button" at bounding box center [427, 503] width 17 height 17
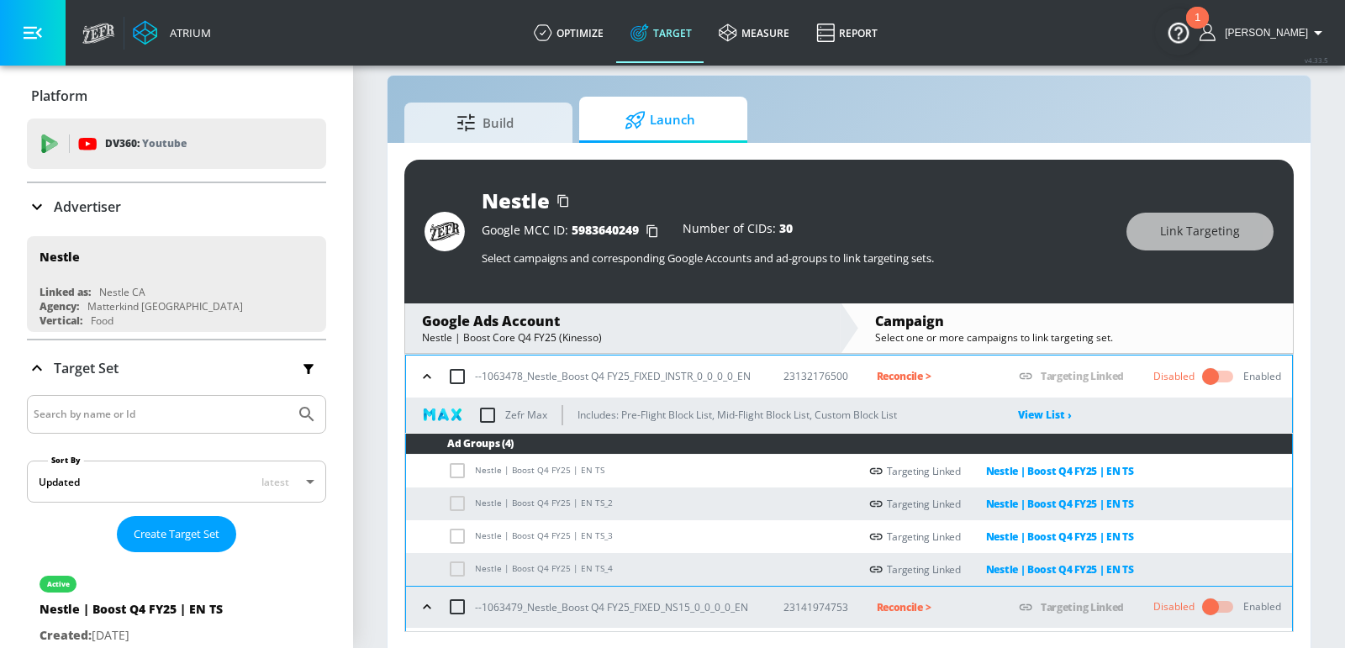
scroll to position [40, 0]
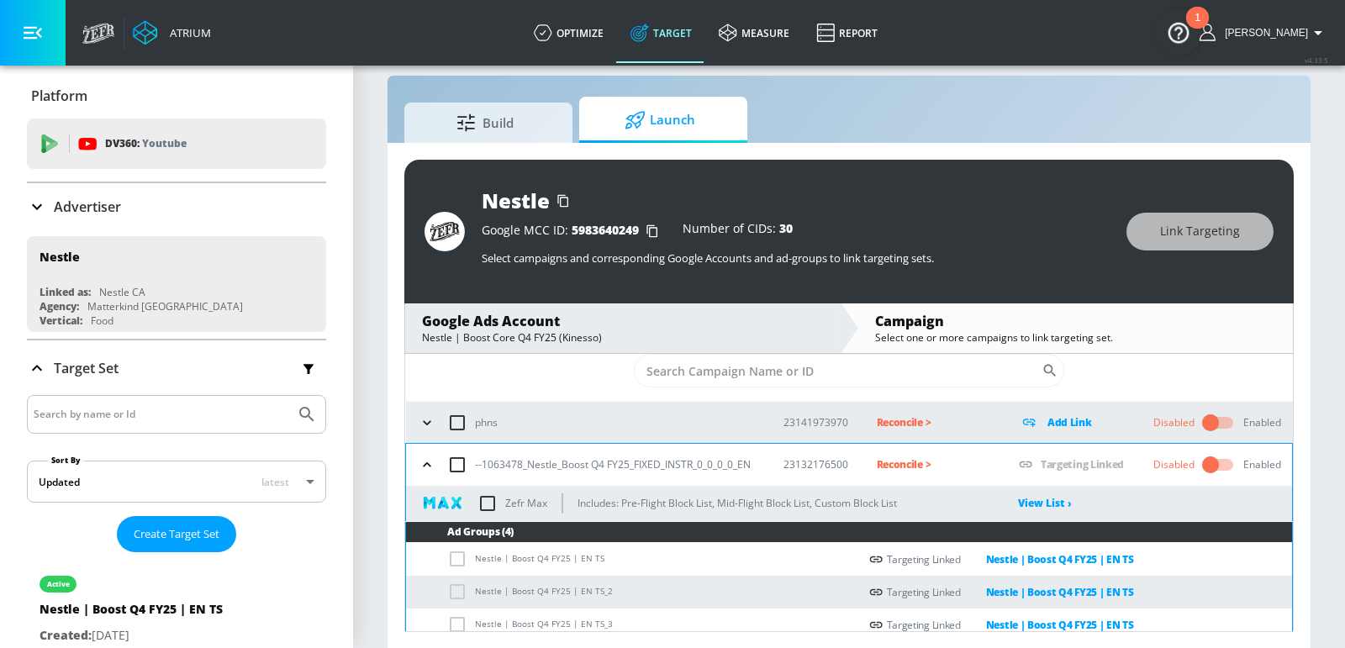
click at [426, 470] on icon "button" at bounding box center [427, 465] width 17 height 17
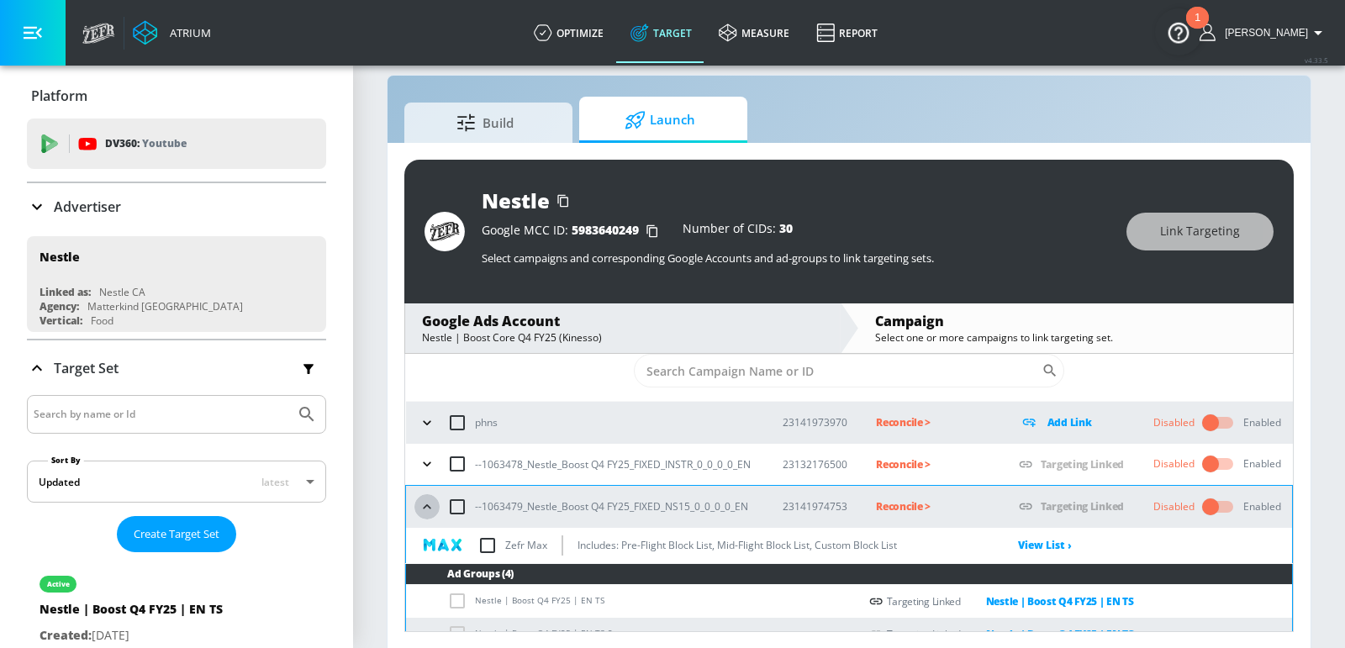
click at [426, 504] on icon "button" at bounding box center [427, 507] width 17 height 17
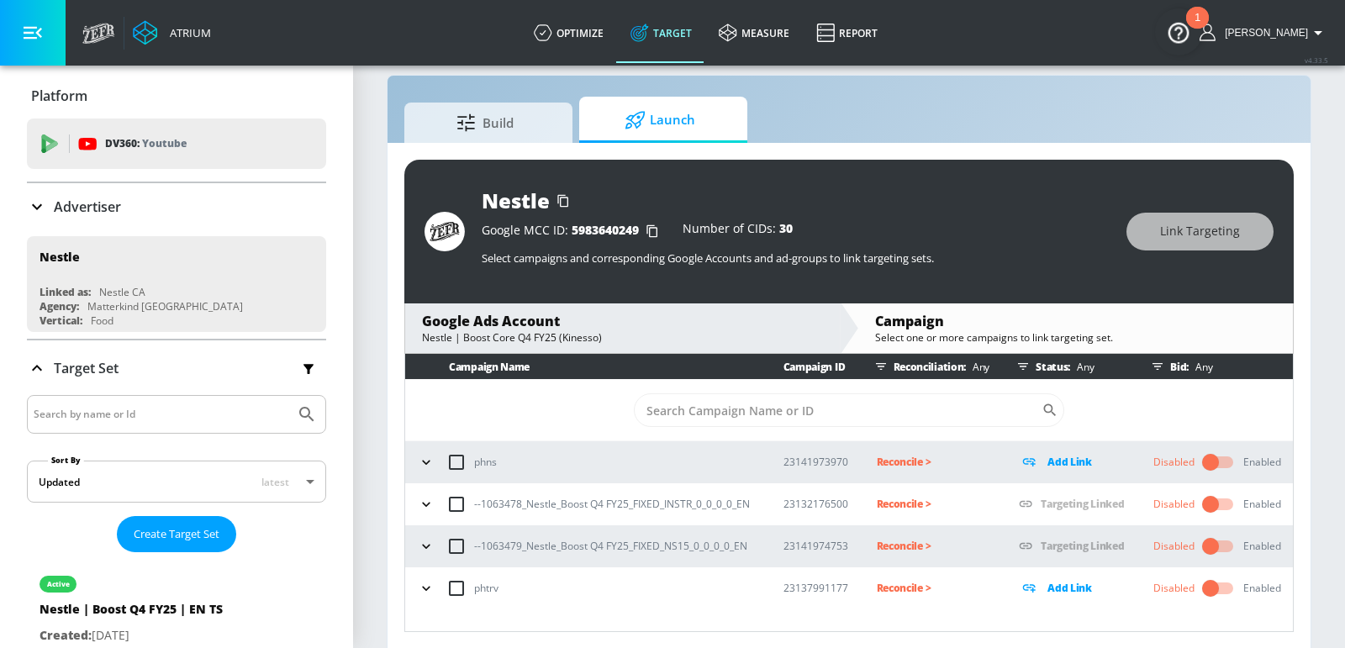
click at [902, 509] on p "Reconcile >" at bounding box center [935, 503] width 116 height 19
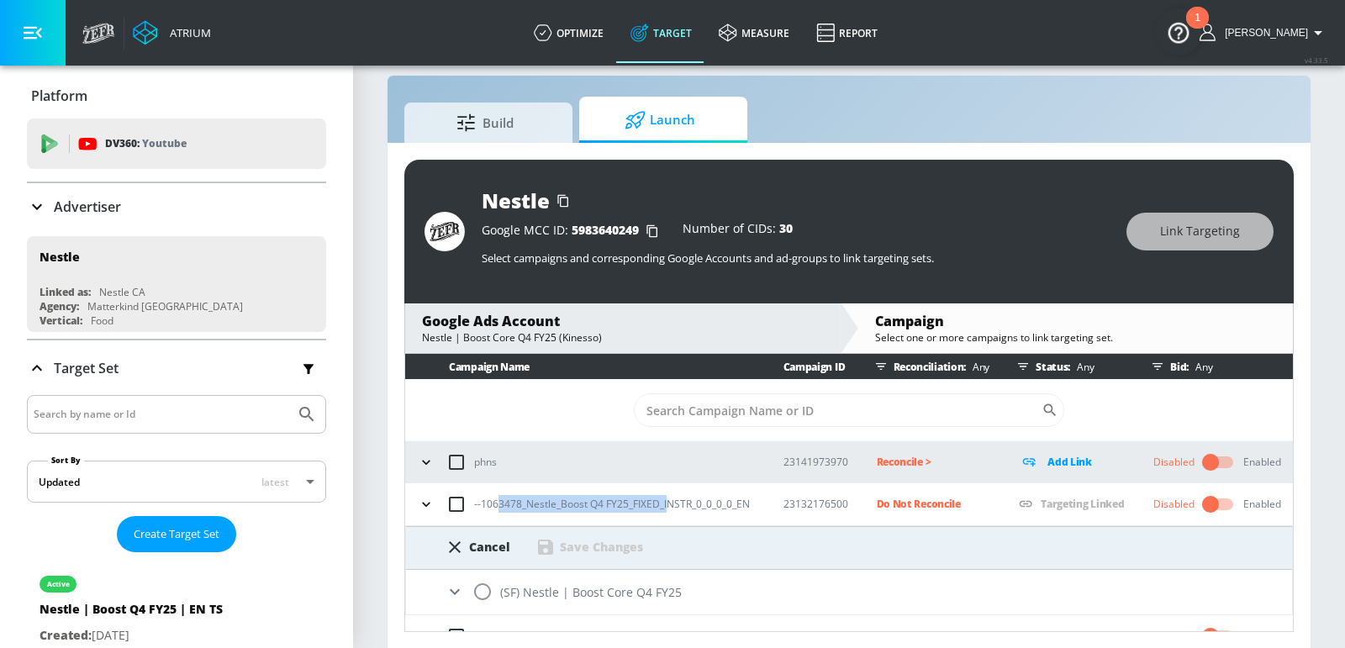
drag, startPoint x: 667, startPoint y: 501, endPoint x: 497, endPoint y: 501, distance: 169.8
click at [497, 501] on p "--1063478_Nestle_Boost Q4 FY25_FIXED_INSTR_0_0_0_0_EN" at bounding box center [612, 504] width 276 height 18
copy p "3478_Nestle_Boost Q4 FY25_FIXED_I"
click at [489, 584] on input "radio" at bounding box center [482, 591] width 35 height 35
radio input "true"
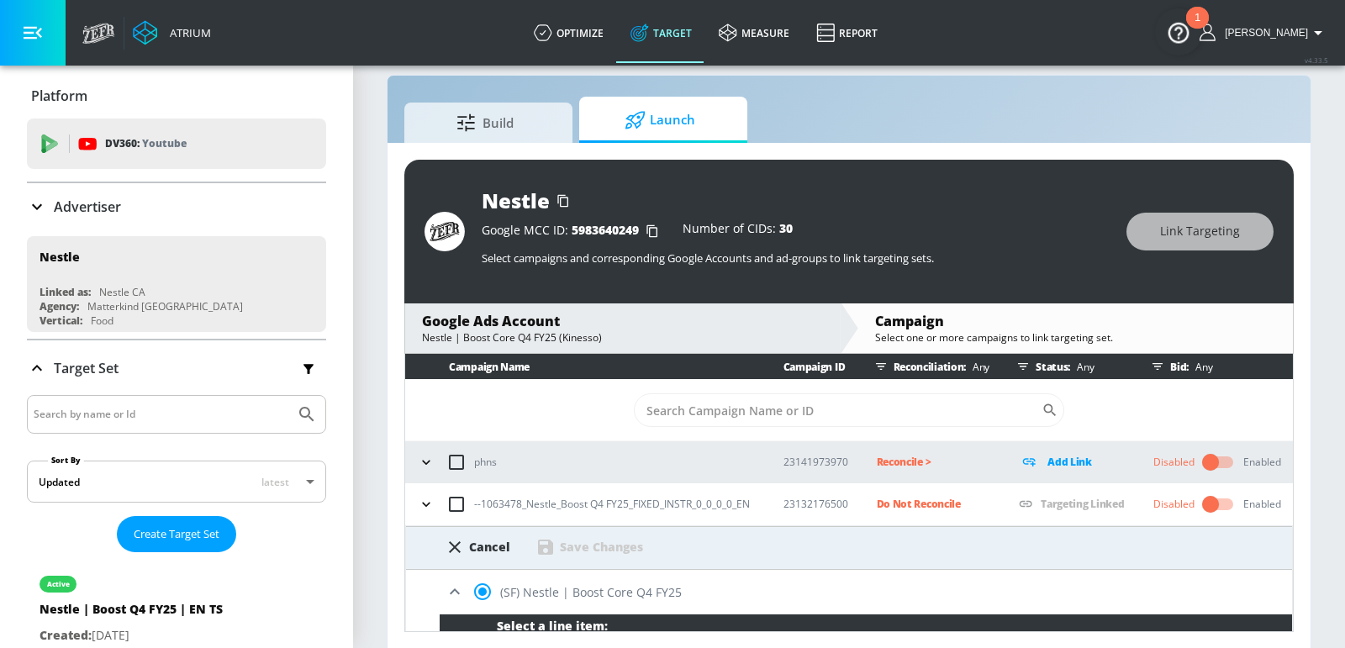
scroll to position [166, 0]
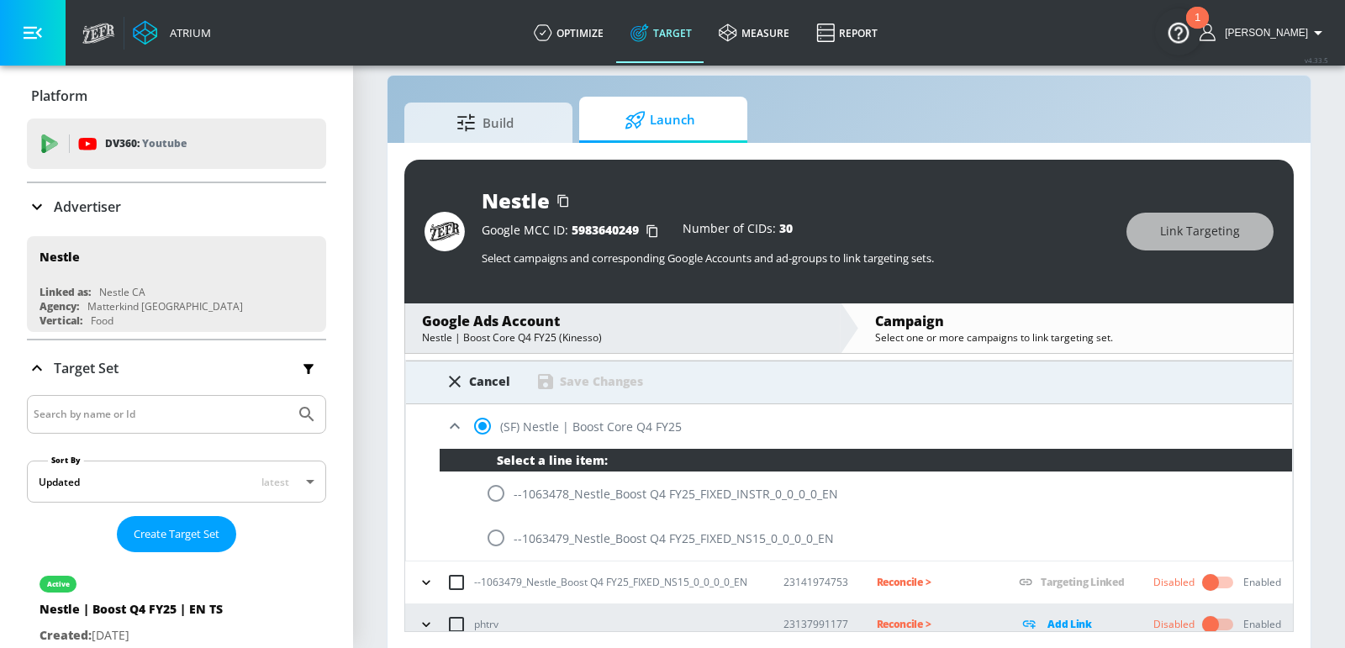
click at [496, 492] on input "radio" at bounding box center [495, 493] width 35 height 35
radio input "true"
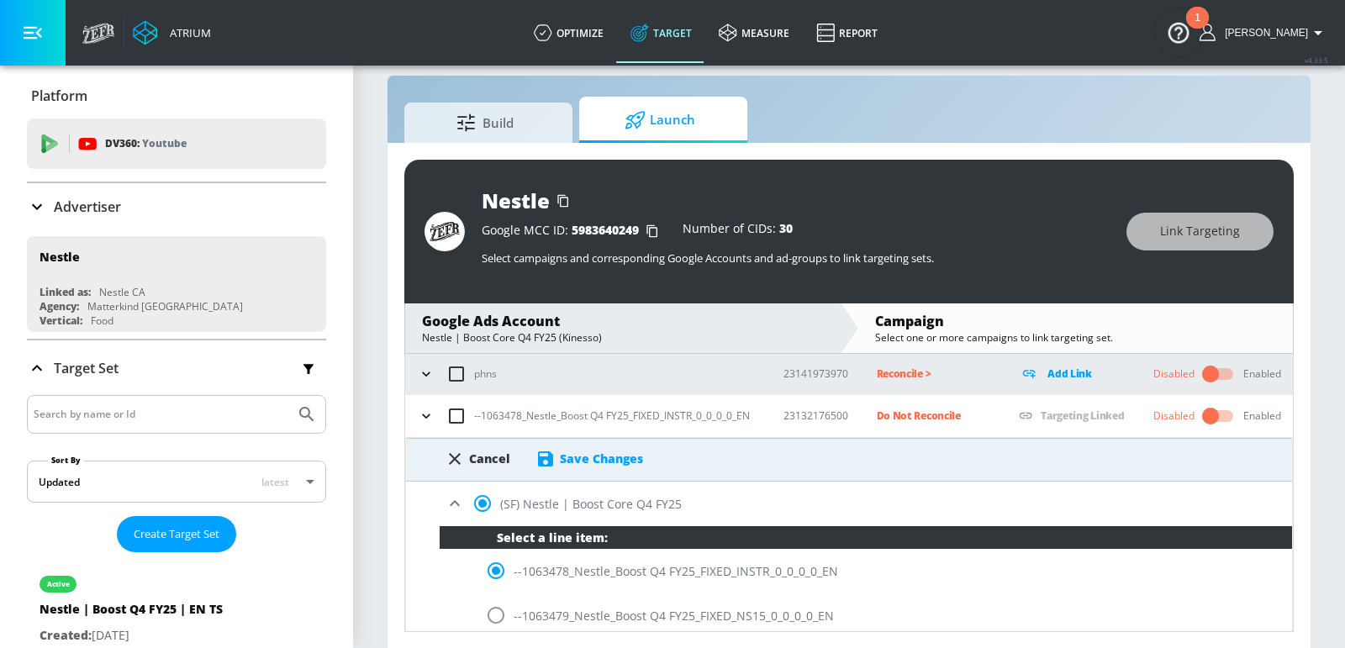
click at [585, 459] on div "Save Changes" at bounding box center [601, 459] width 83 height 16
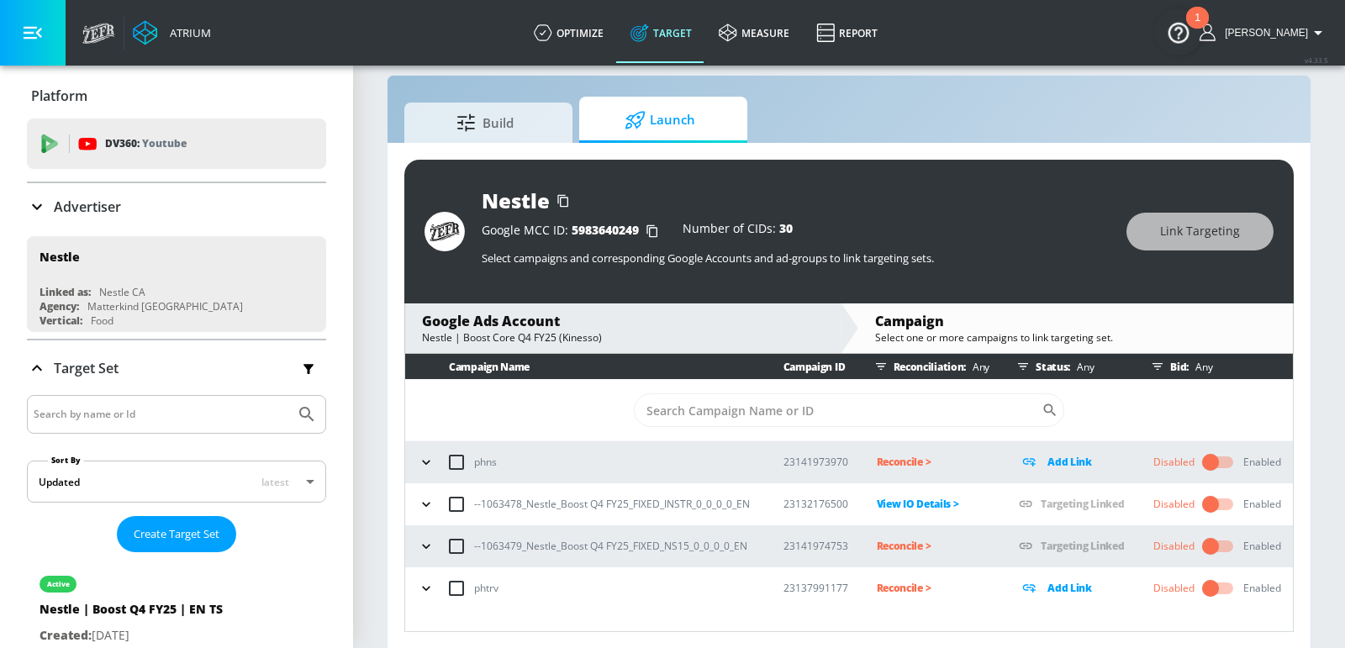
scroll to position [0, 0]
click at [897, 544] on p "Reconcile >" at bounding box center [935, 545] width 116 height 19
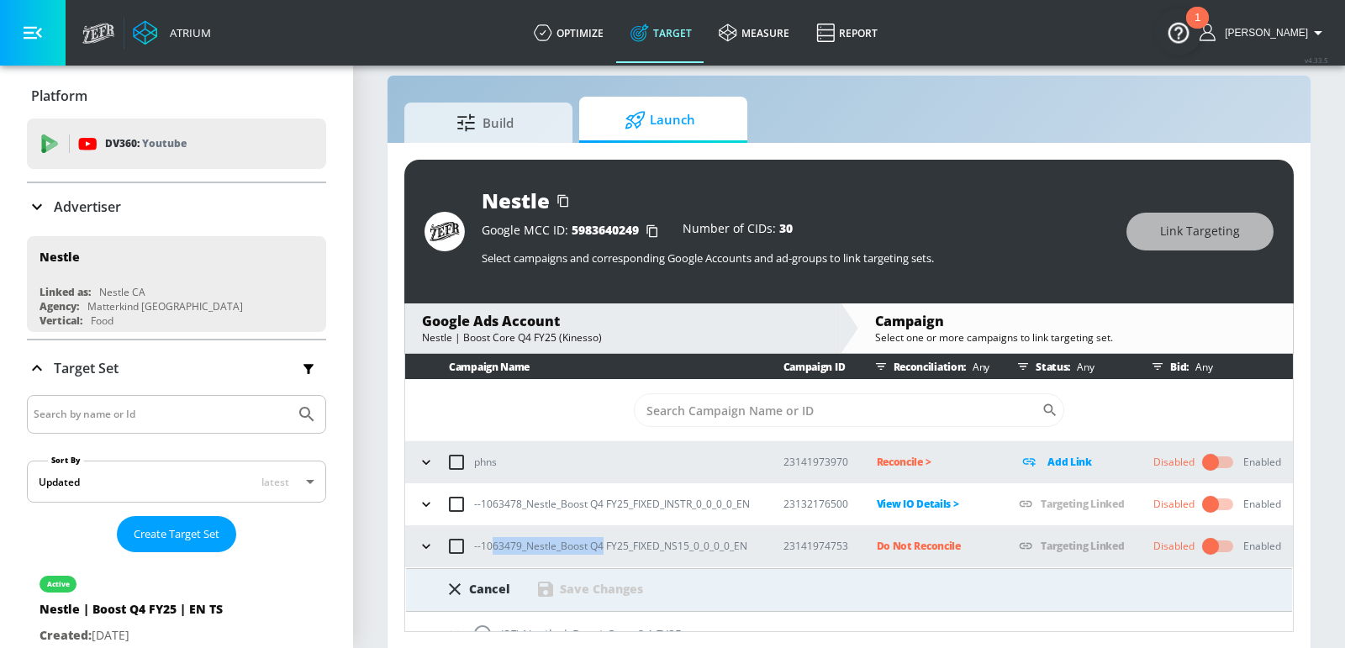
drag, startPoint x: 602, startPoint y: 547, endPoint x: 488, endPoint y: 547, distance: 114.4
click at [488, 547] on p "--1063479_Nestle_Boost Q4 FY25_FIXED_NS15_0_0_0_0_EN" at bounding box center [610, 546] width 273 height 18
copy p "063479_Nestle_Boost Q4"
click at [485, 616] on input "radio" at bounding box center [482, 633] width 35 height 35
radio input "true"
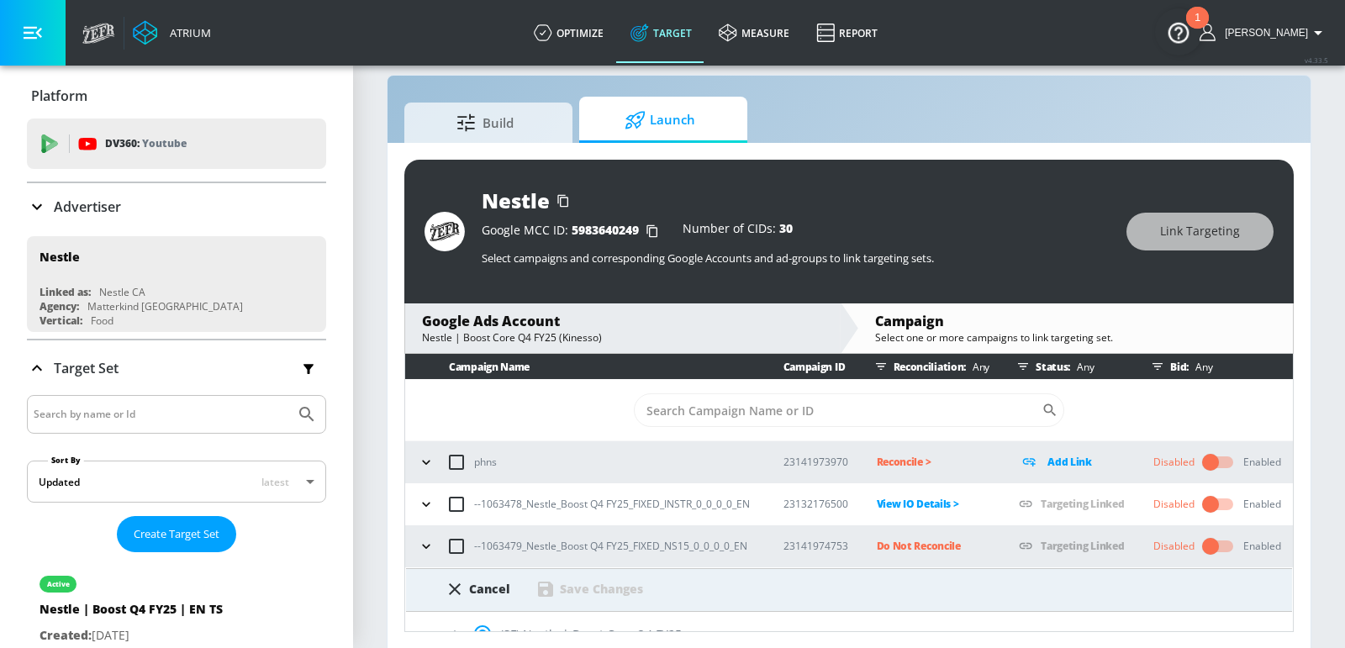
scroll to position [178, 0]
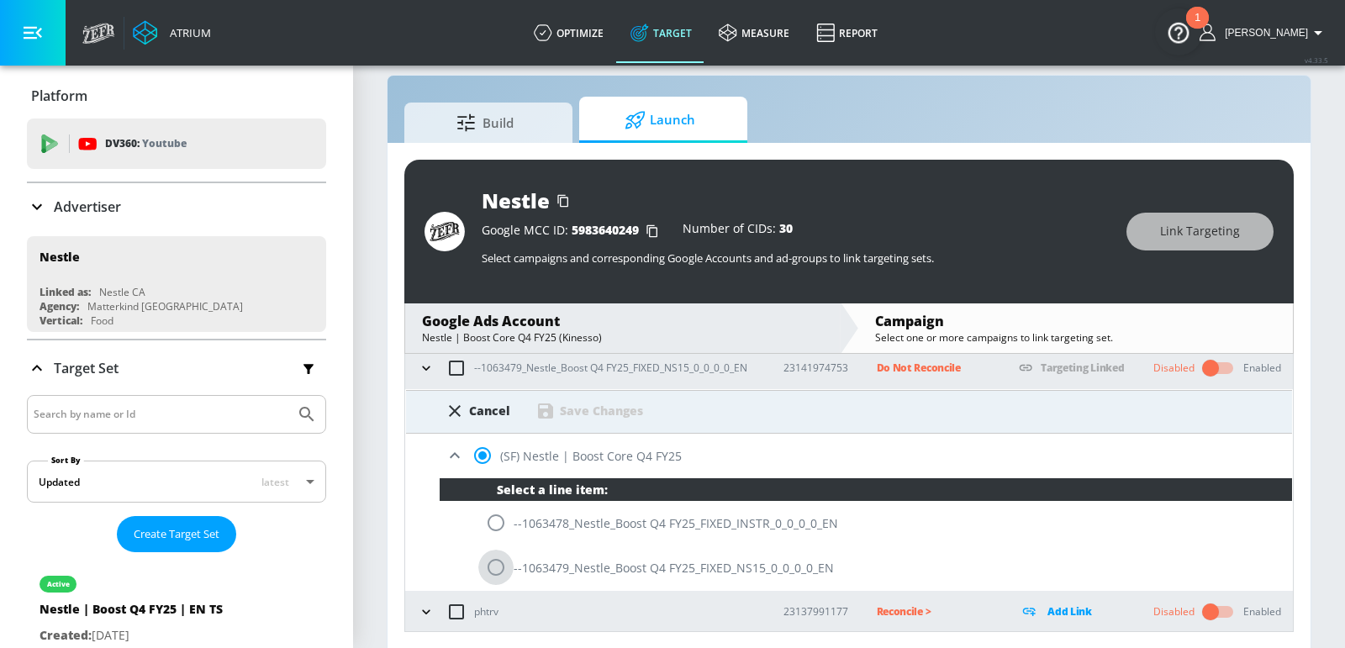
click at [498, 568] on input "radio" at bounding box center [495, 567] width 35 height 35
radio input "true"
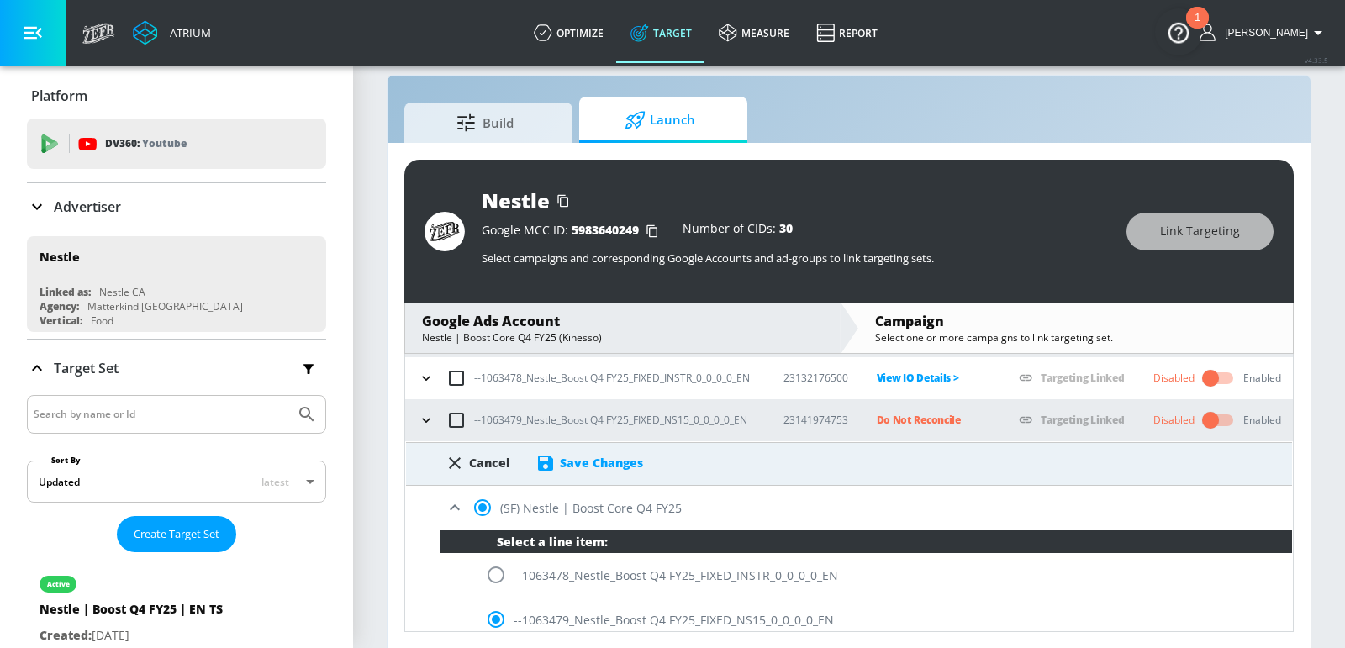
scroll to position [152, 0]
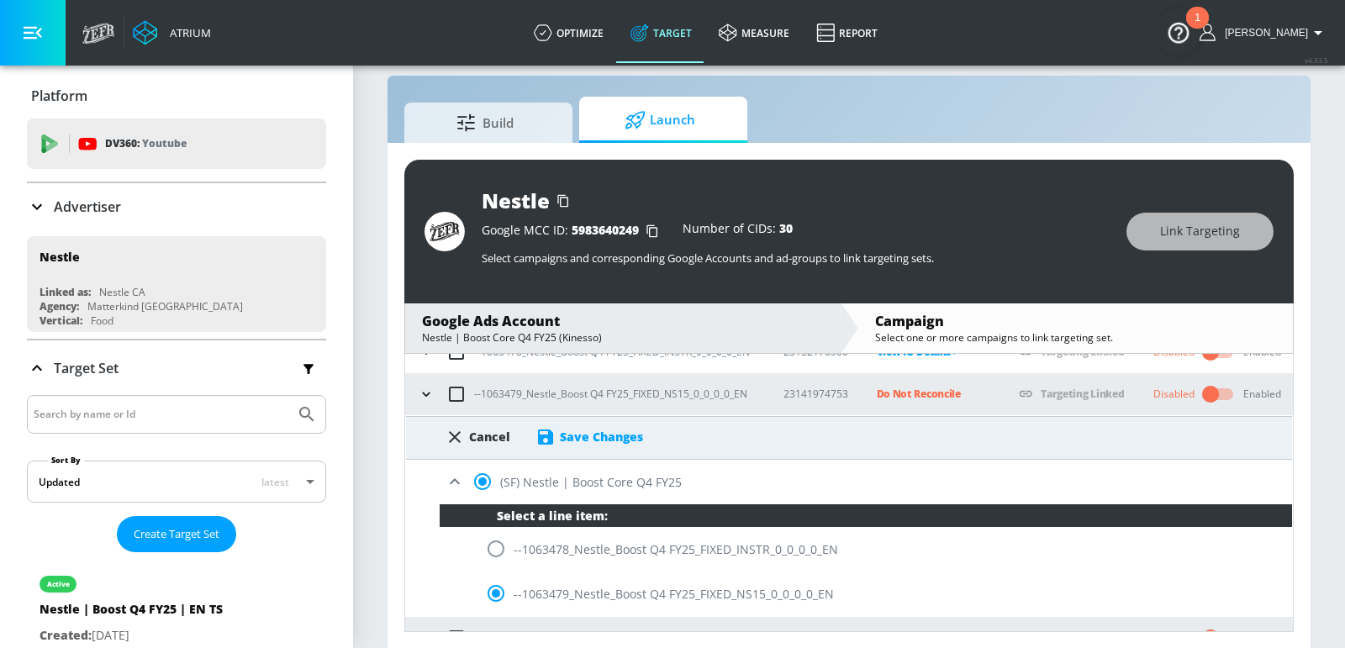
click at [592, 429] on div "Save Changes" at bounding box center [601, 437] width 83 height 16
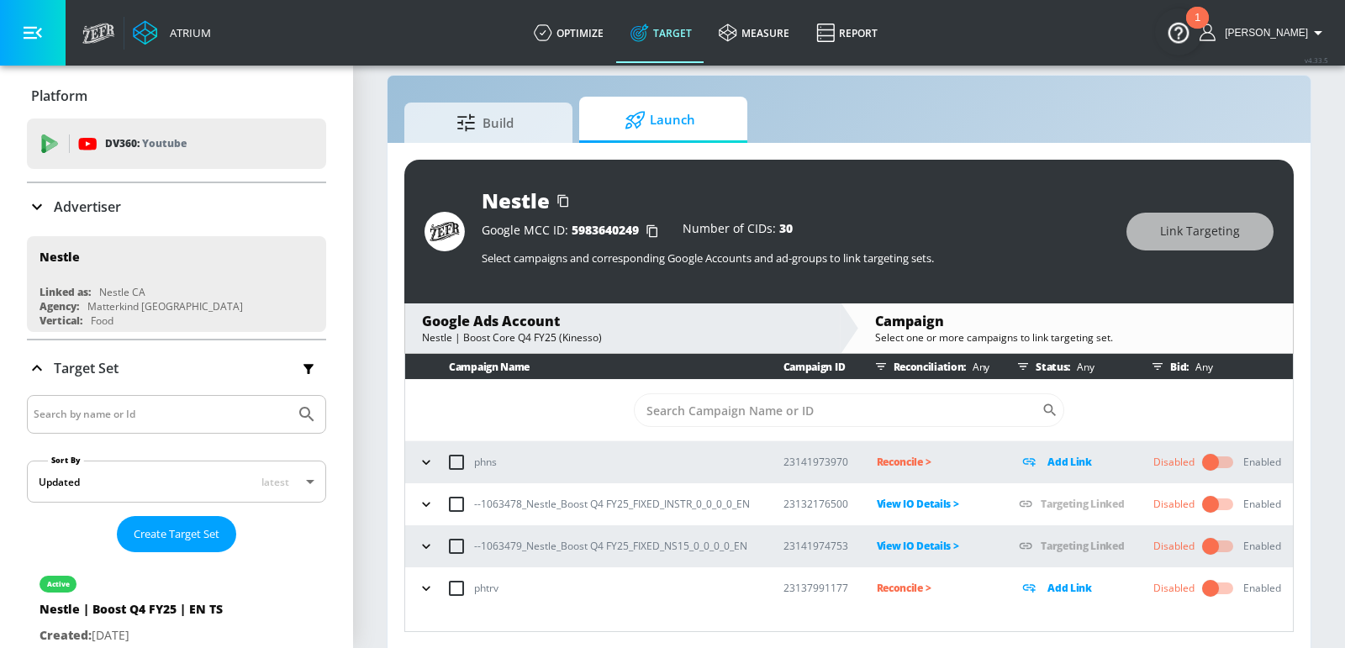
scroll to position [0, 0]
click at [1328, 274] on section "Build Launch Nestle Google MCC ID: 5983640249 Number of CIDs: 30 Select campaig…" at bounding box center [849, 345] width 992 height 609
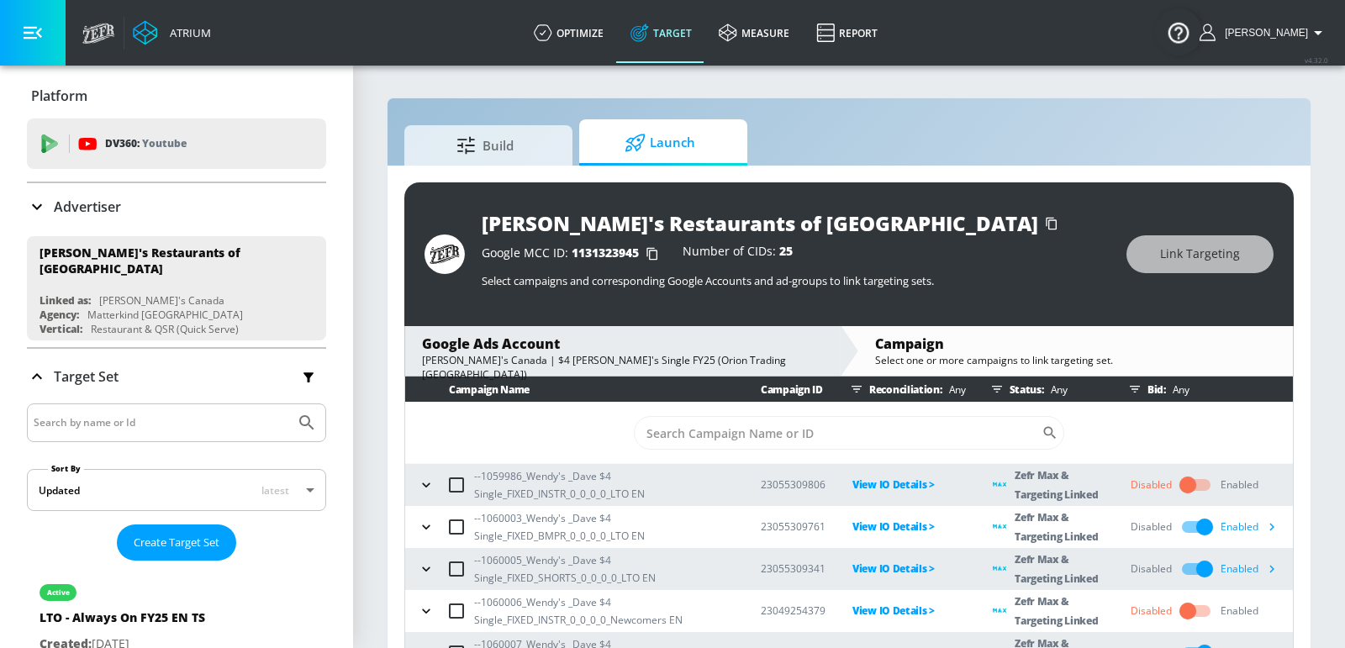
scroll to position [61, 0]
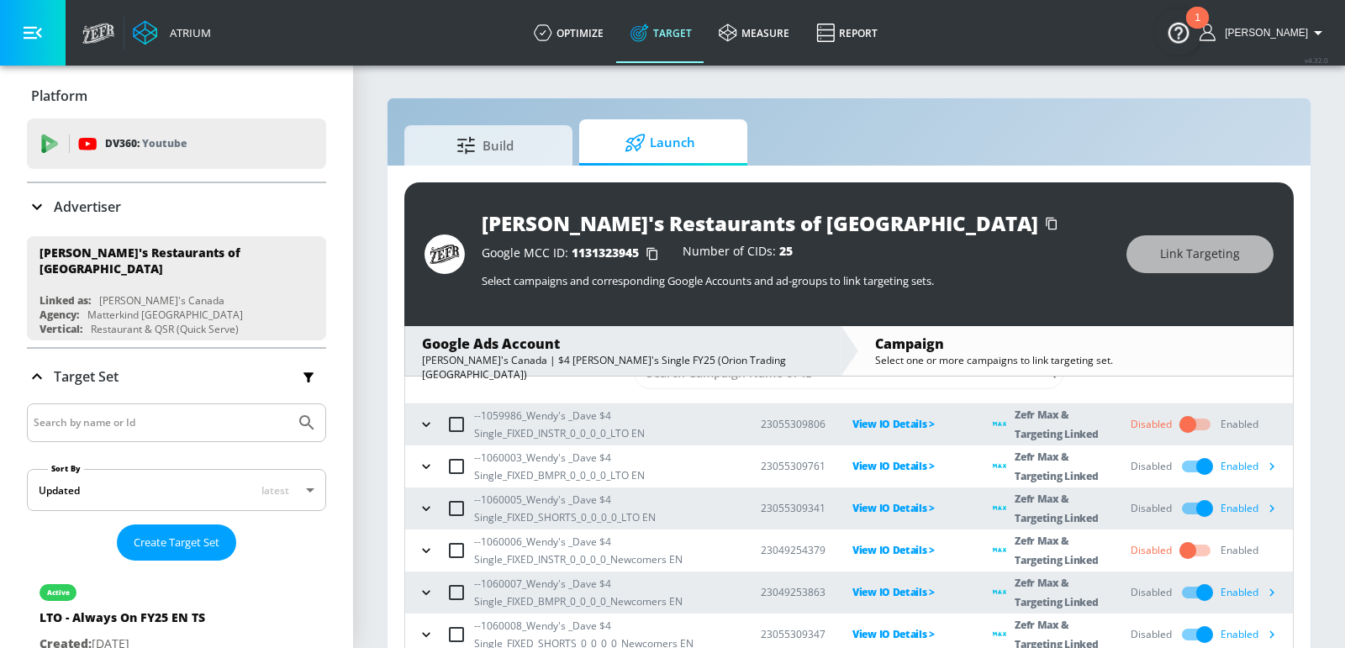
click at [156, 204] on div "Advertiser" at bounding box center [176, 207] width 299 height 20
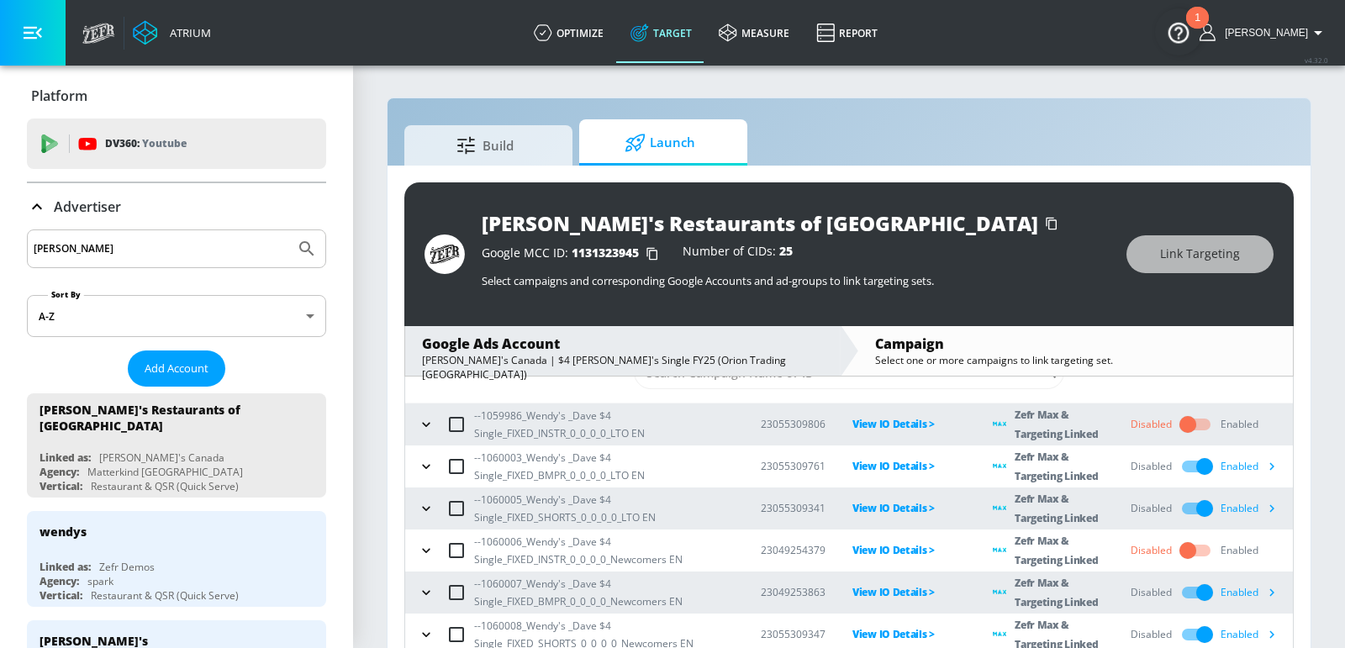
click at [132, 244] on input "wendy" at bounding box center [161, 249] width 255 height 22
type input "l"
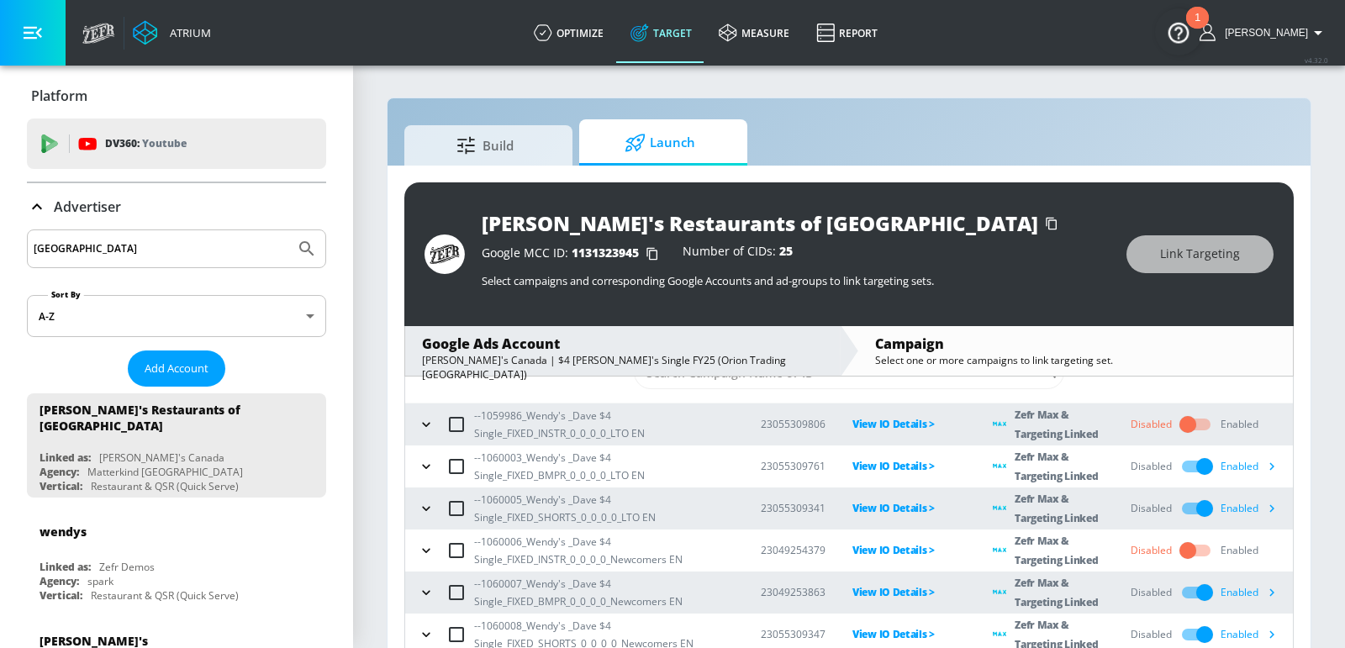
type input "ferrara"
click at [288, 230] on button "Submit Search" at bounding box center [306, 248] width 37 height 37
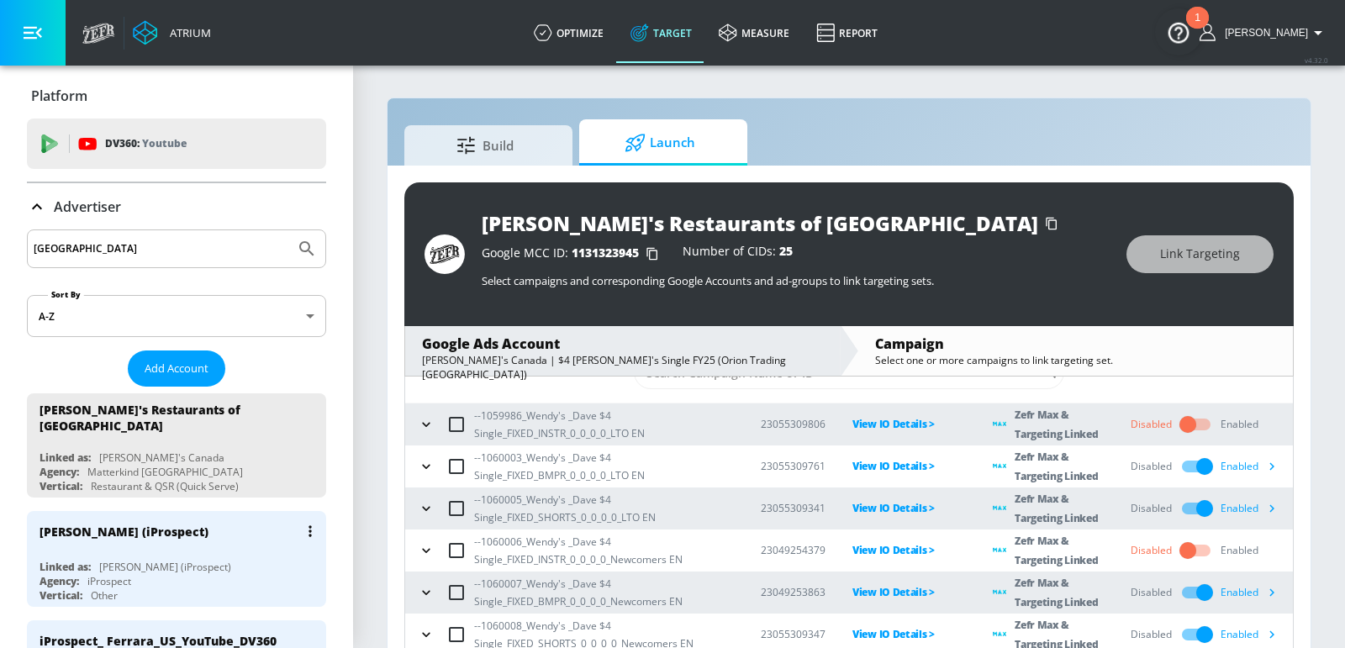
click at [108, 536] on div "Ferrara (iProspect)" at bounding box center [181, 531] width 283 height 40
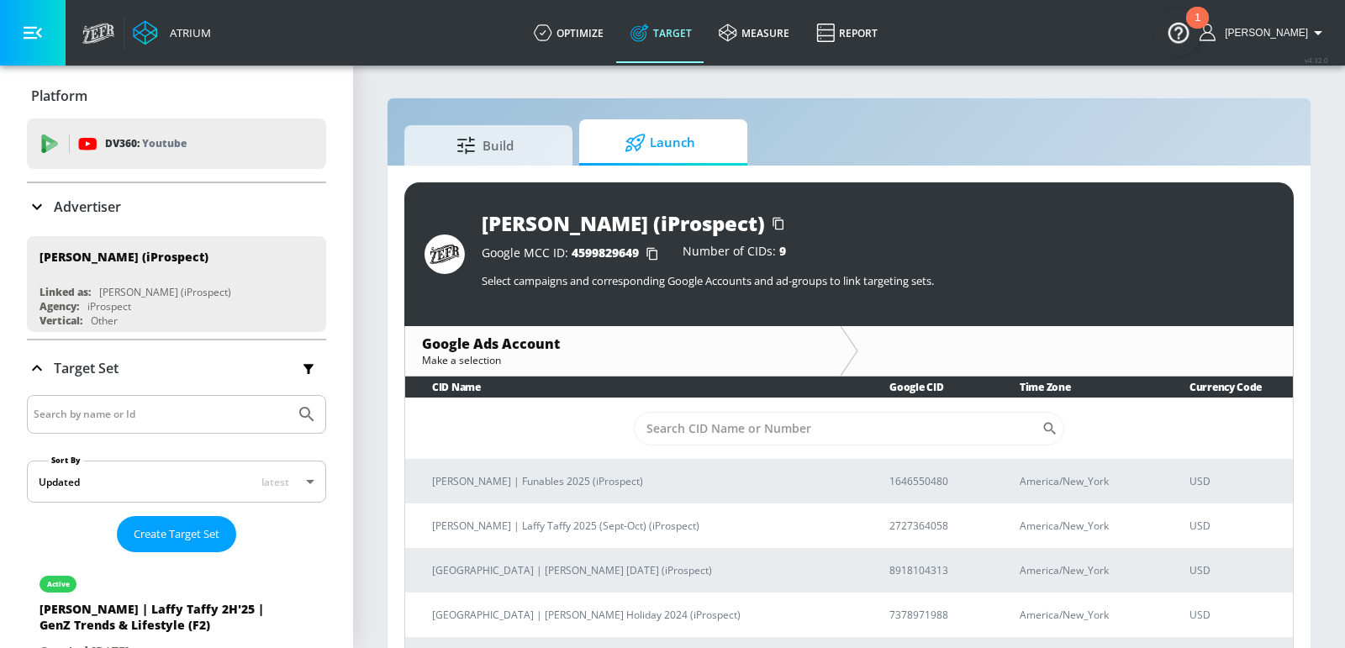
click at [742, 439] on input "Sort By" at bounding box center [838, 429] width 408 height 34
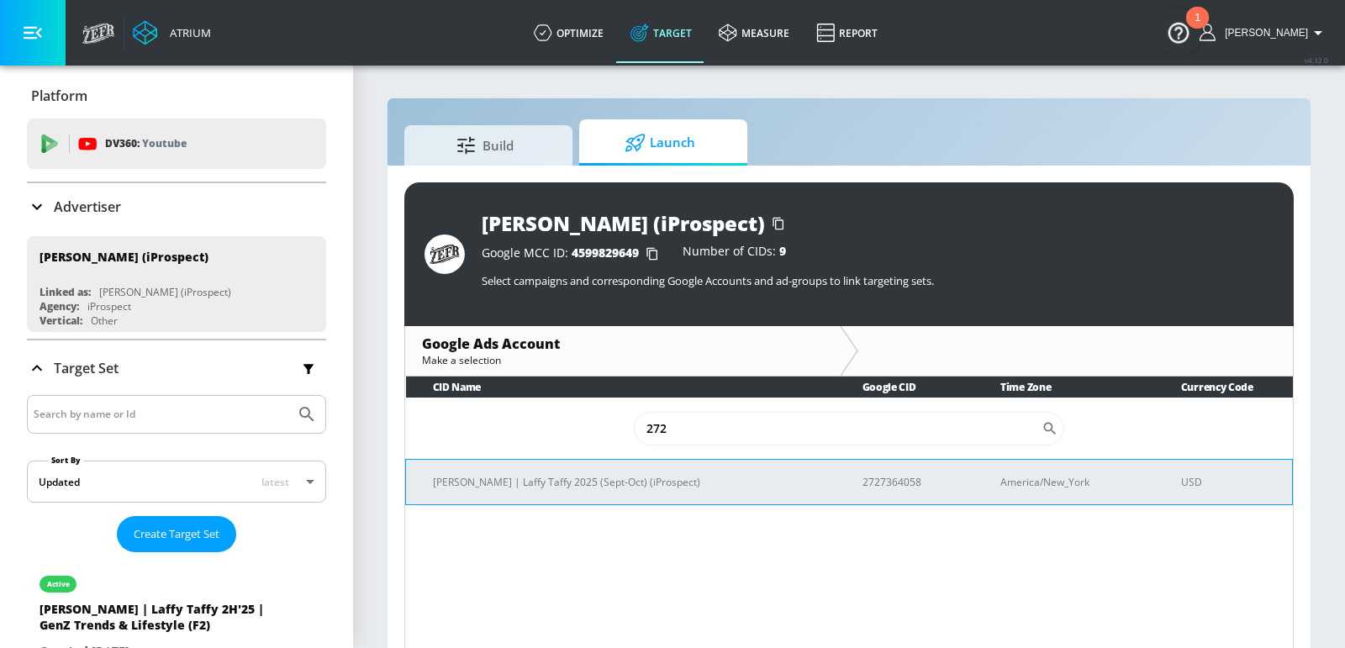
type input "272"
click at [707, 471] on td "Ferrara | Laffy Taffy 2025 (Sept-Oct) (iProspect)" at bounding box center [621, 481] width 430 height 45
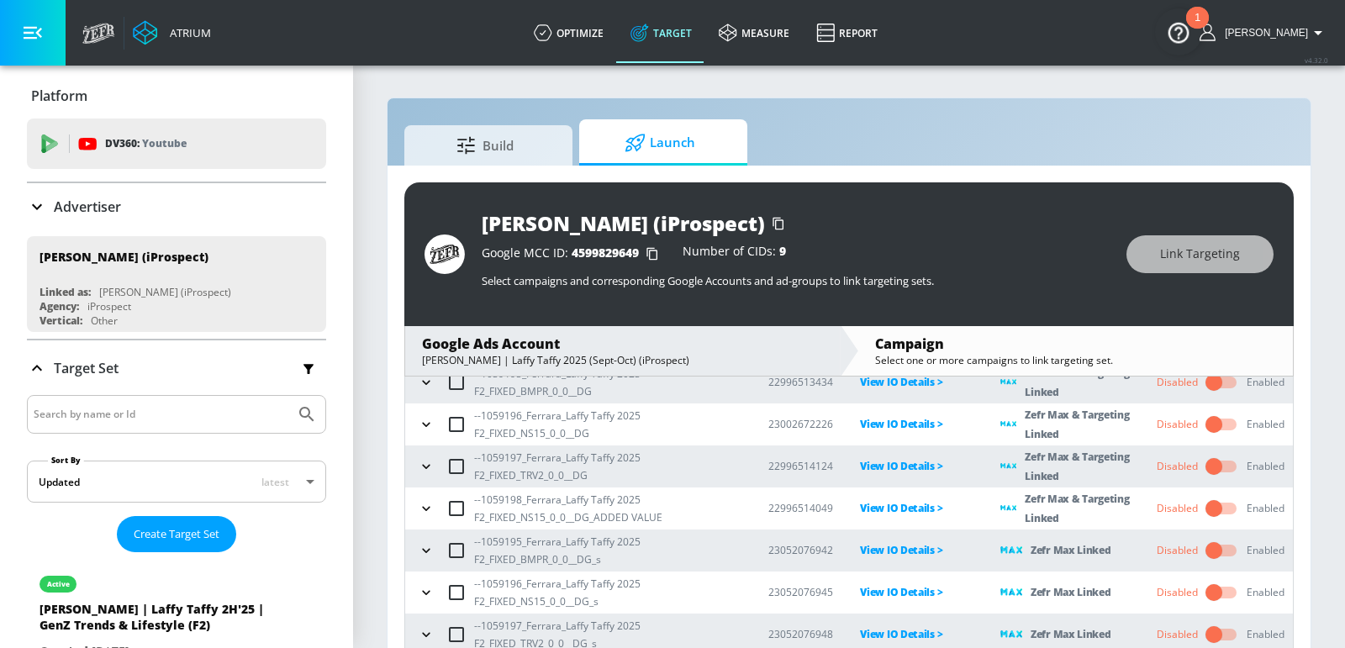
scroll to position [23, 0]
